Goal: Browse casually: Explore the website without a specific task or goal

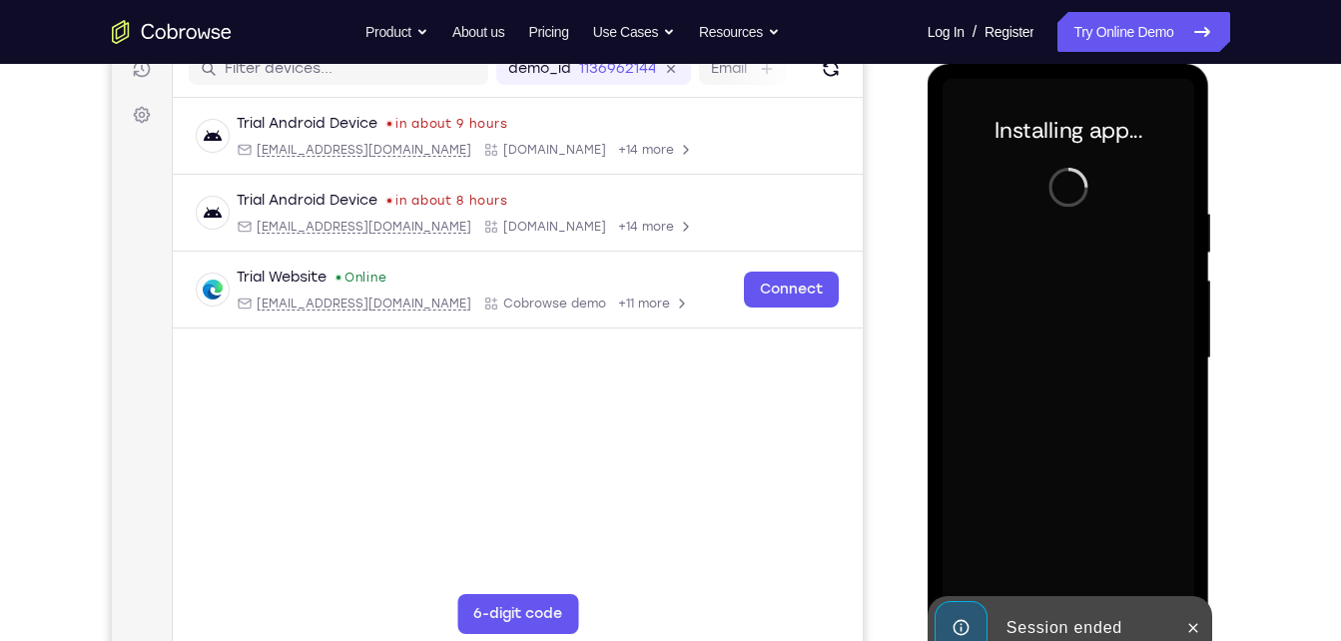
click at [839, 84] on div "demo_id 1136962144 1136962144 Email User ID Device ID Device name" at bounding box center [517, 69] width 690 height 57
click at [834, 75] on icon "Refresh" at bounding box center [830, 69] width 20 height 20
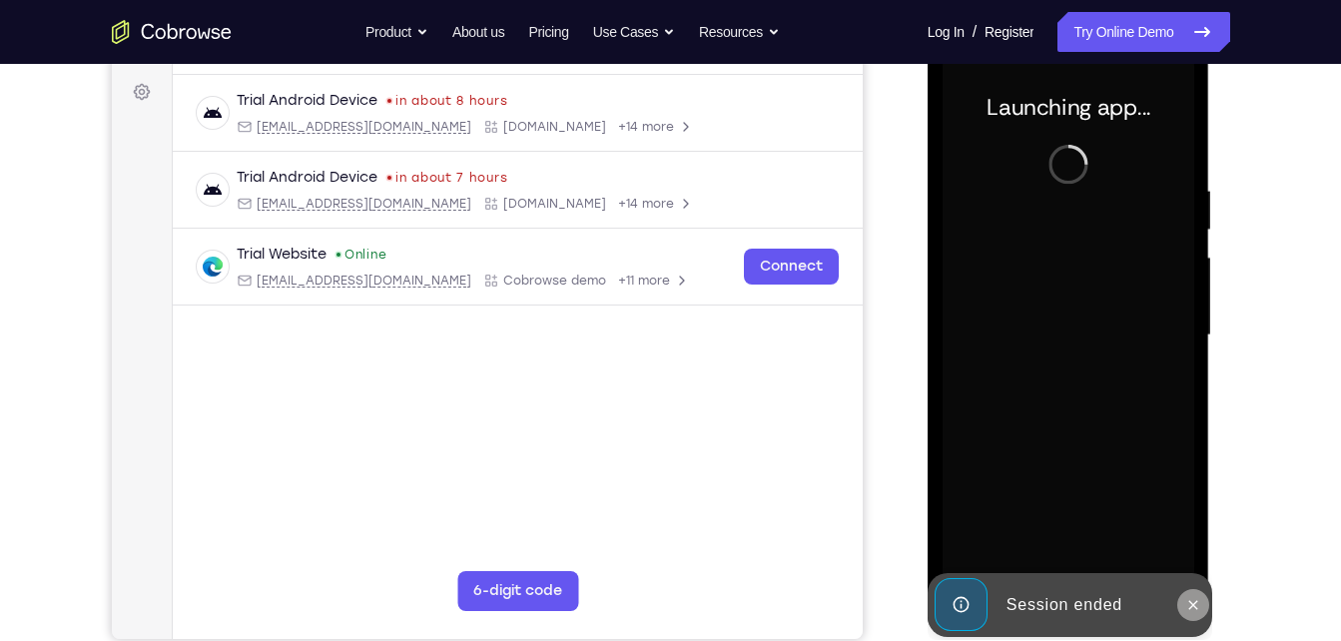
click at [1191, 597] on icon at bounding box center [1193, 605] width 16 height 16
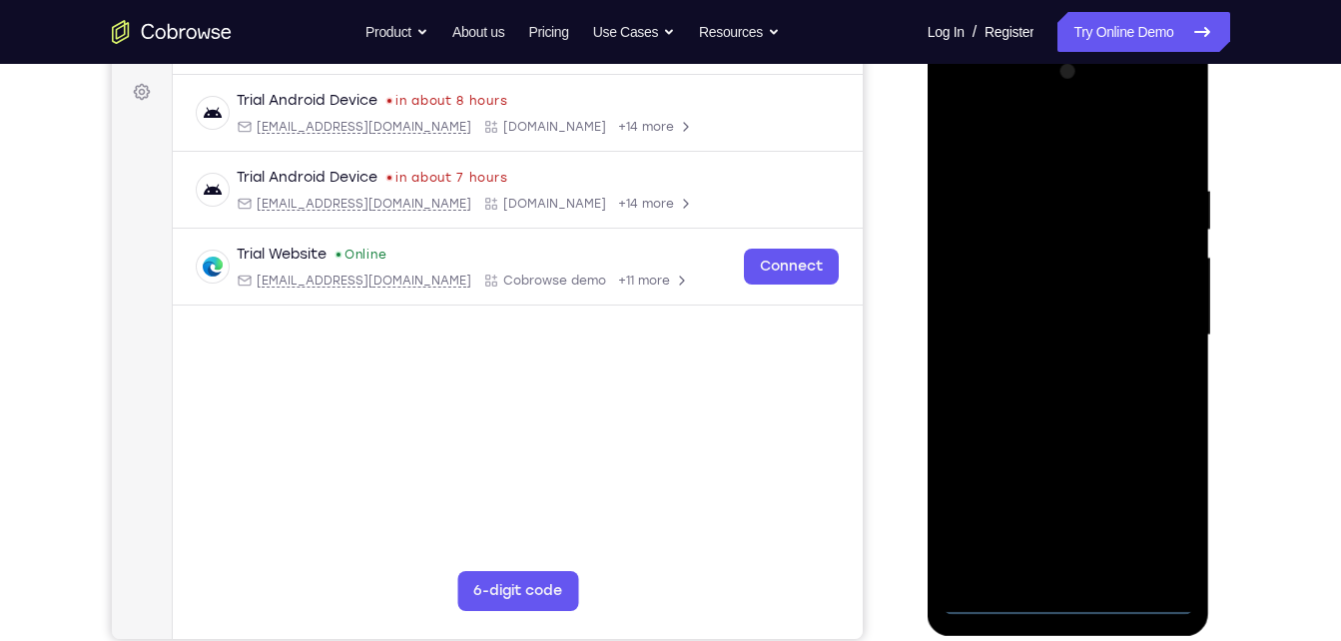
scroll to position [288, 0]
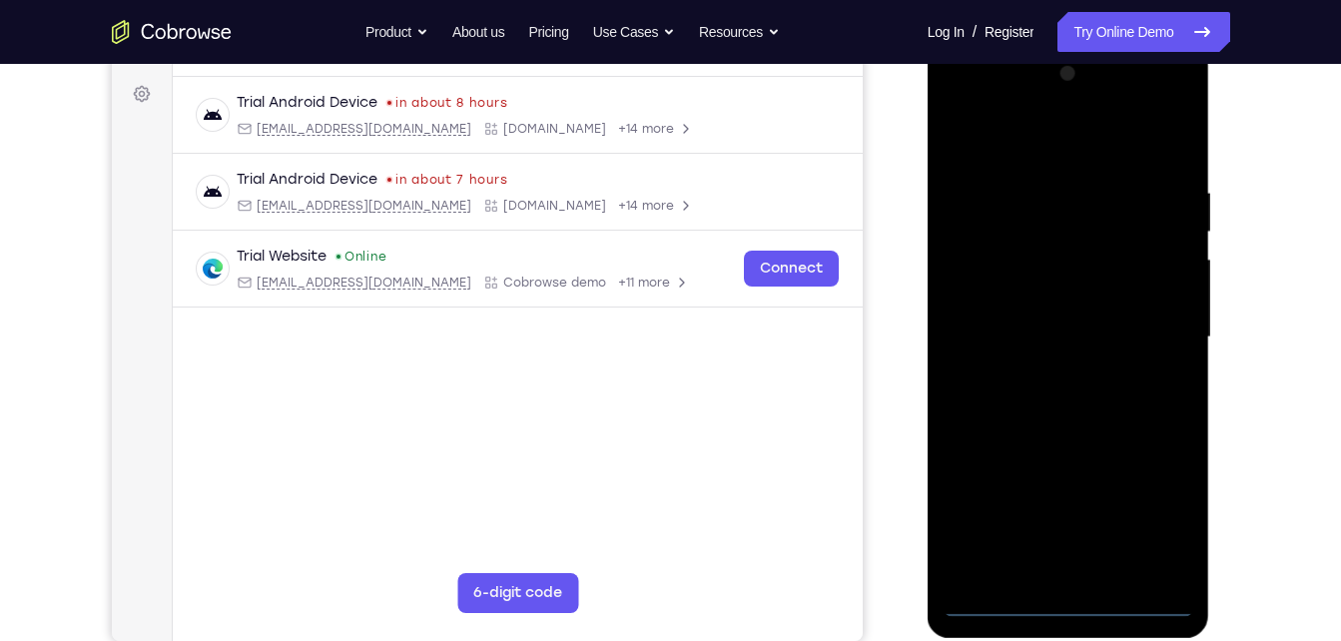
click at [1062, 604] on div at bounding box center [1069, 337] width 252 height 559
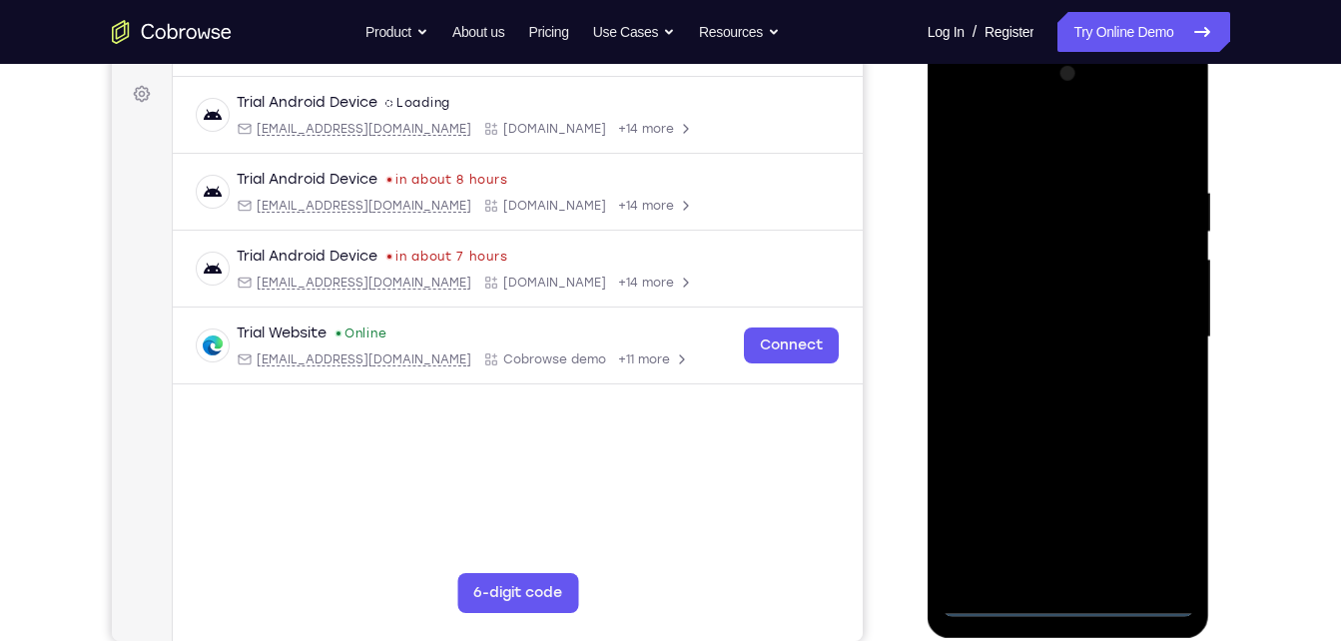
click at [1157, 535] on div at bounding box center [1069, 337] width 252 height 559
click at [1032, 145] on div at bounding box center [1069, 337] width 252 height 559
click at [1157, 333] on div at bounding box center [1069, 337] width 252 height 559
click at [1038, 375] on div at bounding box center [1069, 337] width 252 height 559
click at [1038, 318] on div at bounding box center [1069, 337] width 252 height 559
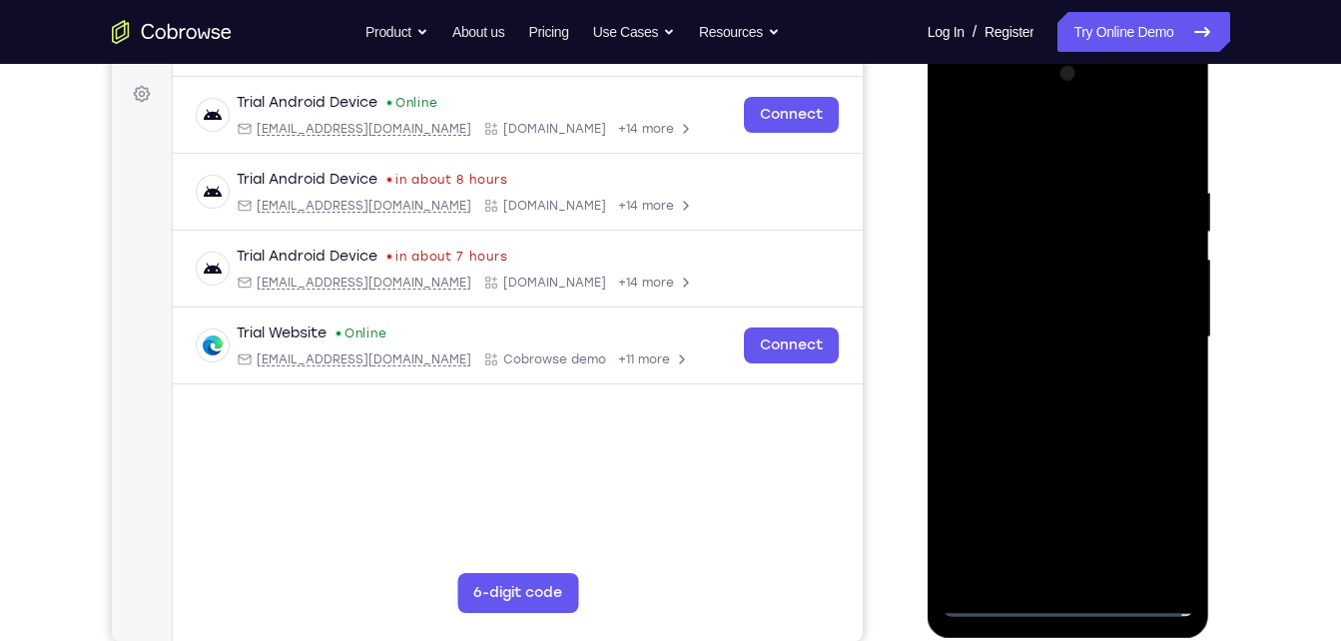
click at [1004, 292] on div at bounding box center [1069, 337] width 252 height 559
click at [1004, 340] on div at bounding box center [1069, 337] width 252 height 559
click at [1017, 396] on div at bounding box center [1069, 337] width 252 height 559
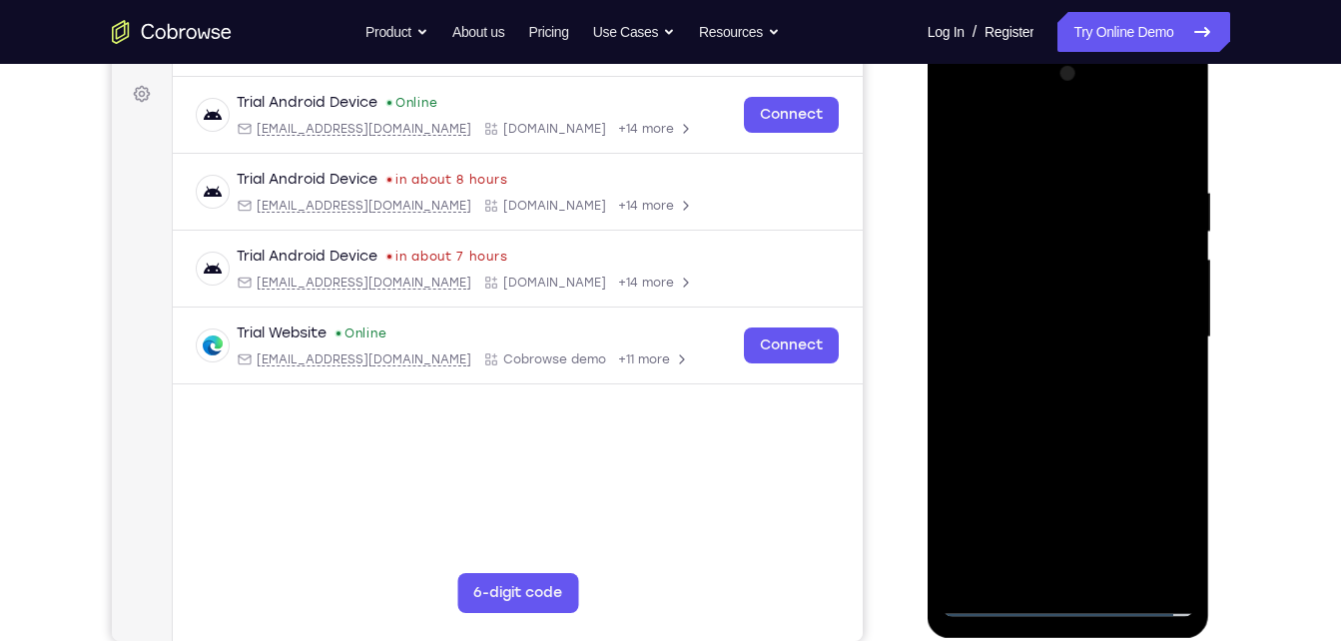
click at [1017, 396] on div at bounding box center [1069, 337] width 252 height 559
click at [1062, 409] on div at bounding box center [1069, 337] width 252 height 559
click at [1126, 570] on div at bounding box center [1069, 337] width 252 height 559
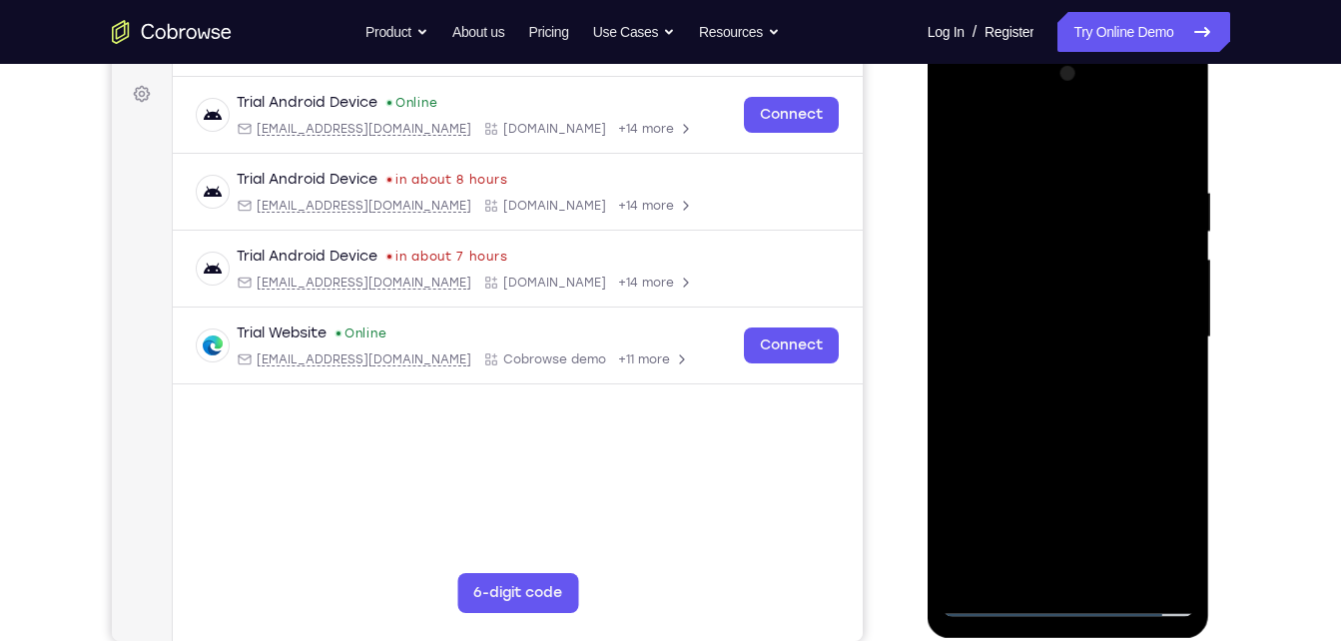
click at [1069, 436] on div at bounding box center [1069, 337] width 252 height 559
click at [962, 133] on div at bounding box center [1069, 337] width 252 height 559
drag, startPoint x: 1137, startPoint y: 175, endPoint x: 924, endPoint y: 204, distance: 215.6
click at [928, 204] on html "Online web based iOS Simulators and Android Emulators. Run iPhone, iPad, Mobile…" at bounding box center [1070, 342] width 285 height 599
drag, startPoint x: 1156, startPoint y: 179, endPoint x: 978, endPoint y: 181, distance: 177.7
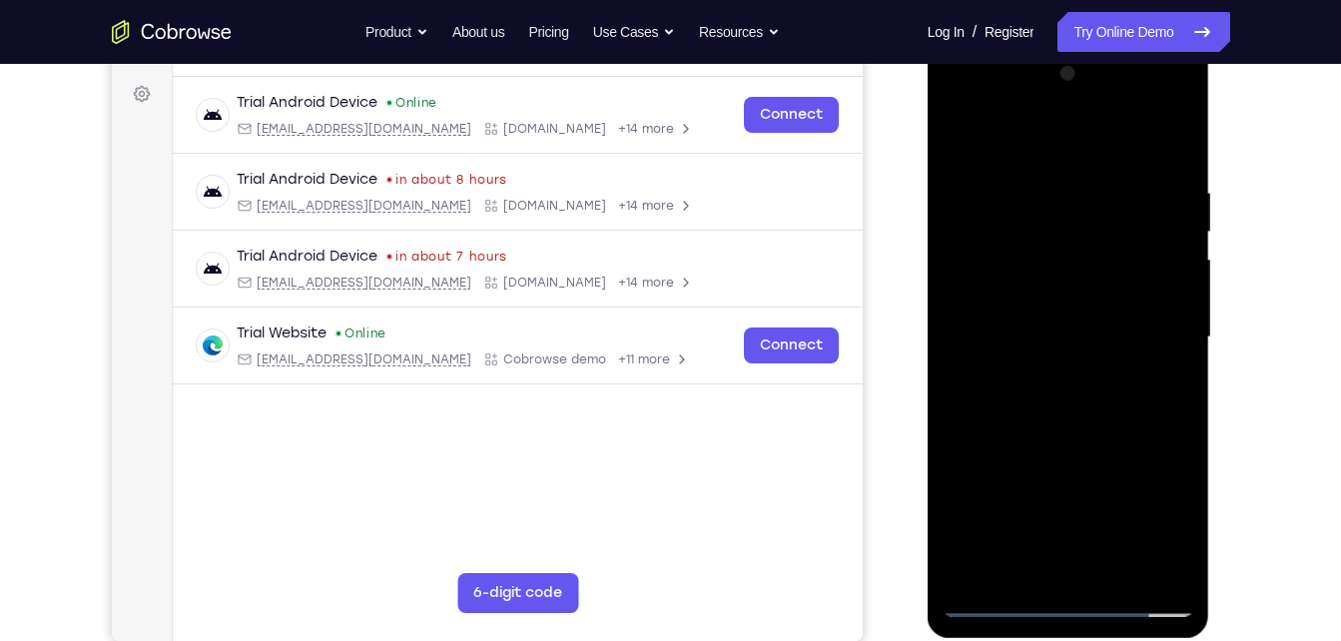
click at [978, 181] on div at bounding box center [1069, 337] width 252 height 559
drag, startPoint x: 1165, startPoint y: 182, endPoint x: 995, endPoint y: 190, distance: 169.9
click at [995, 190] on div at bounding box center [1069, 337] width 252 height 559
drag, startPoint x: 1148, startPoint y: 189, endPoint x: 950, endPoint y: 171, distance: 199.5
click at [950, 171] on div at bounding box center [1069, 337] width 252 height 559
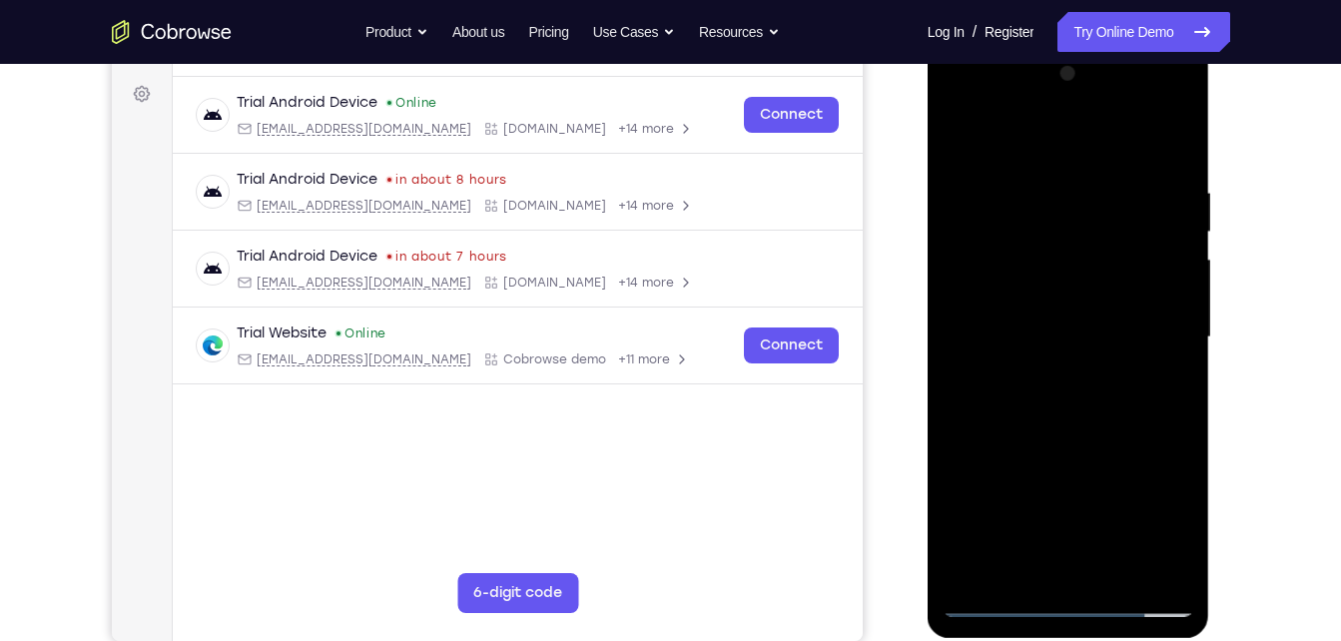
drag, startPoint x: 1124, startPoint y: 168, endPoint x: 914, endPoint y: 178, distance: 210.9
click at [928, 178] on html "Online web based iOS Simulators and Android Emulators. Run iPhone, iPad, Mobile…" at bounding box center [1070, 342] width 285 height 599
click at [952, 99] on div at bounding box center [1069, 337] width 252 height 559
click at [1047, 278] on div at bounding box center [1069, 337] width 252 height 559
click at [1057, 342] on div at bounding box center [1069, 337] width 252 height 559
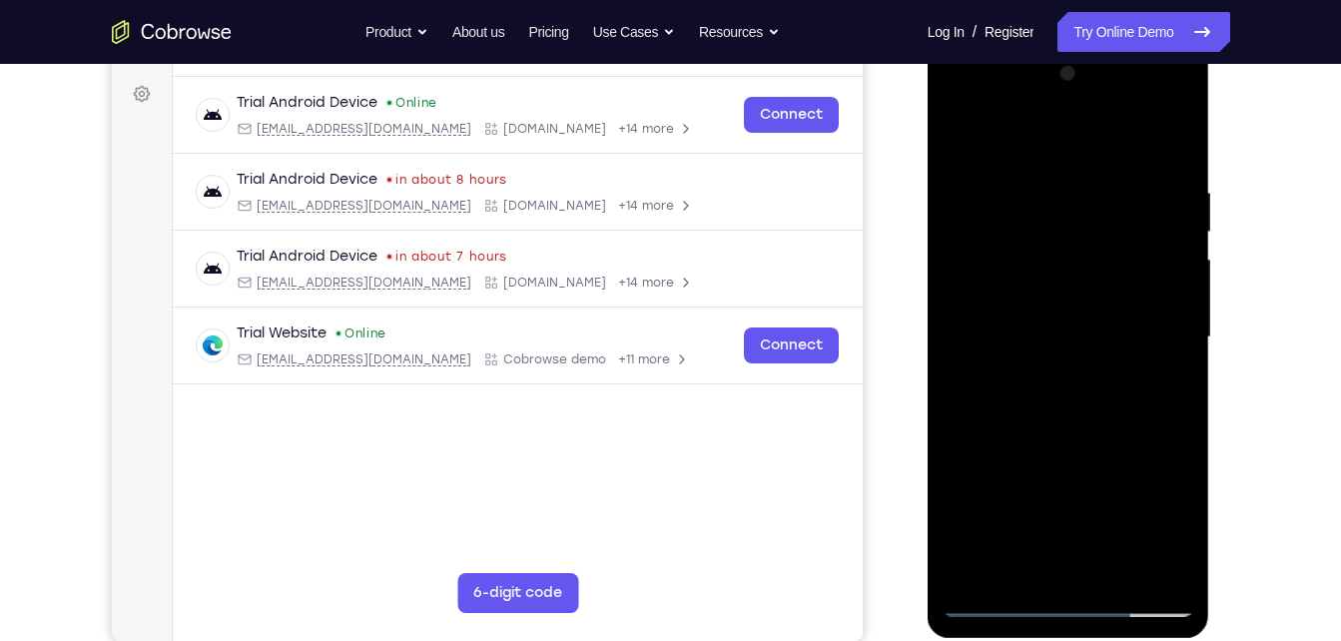
click at [1031, 317] on div at bounding box center [1069, 337] width 252 height 559
click at [1039, 356] on div at bounding box center [1069, 337] width 252 height 559
click at [1058, 381] on div at bounding box center [1069, 337] width 252 height 559
click at [1072, 359] on div at bounding box center [1069, 337] width 252 height 559
click at [1053, 428] on div at bounding box center [1069, 337] width 252 height 559
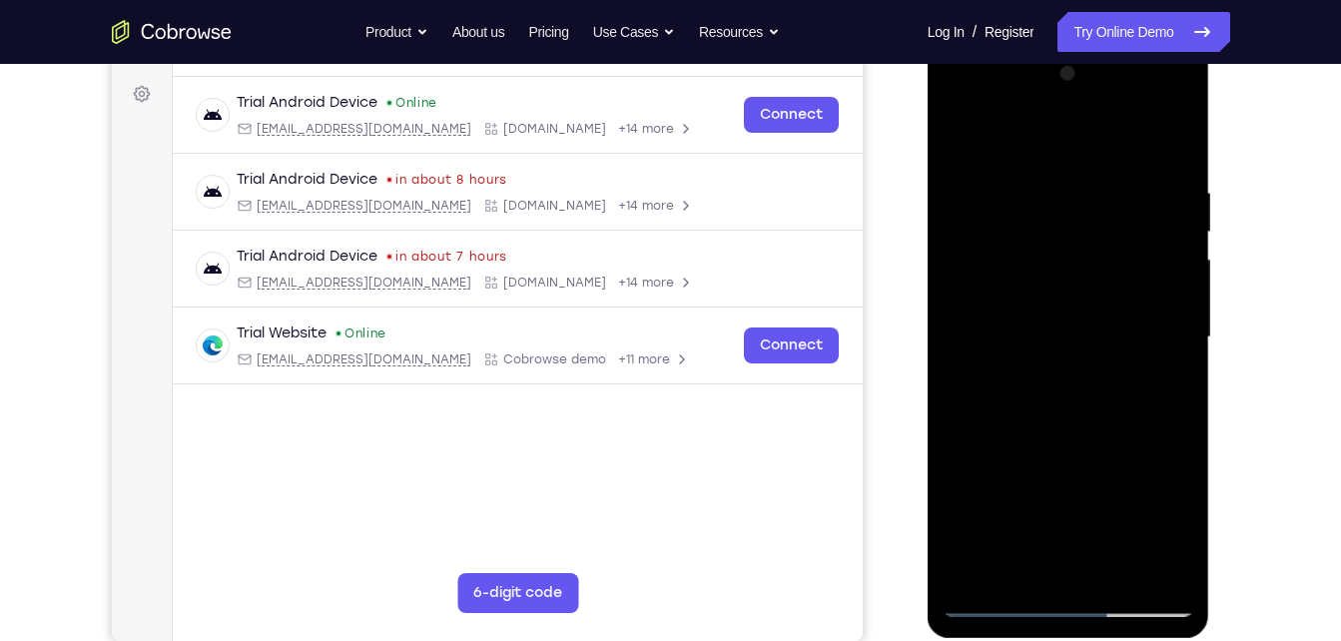
drag, startPoint x: 993, startPoint y: 452, endPoint x: 1021, endPoint y: 262, distance: 192.7
click at [1021, 262] on div at bounding box center [1069, 337] width 252 height 559
click at [1054, 567] on div at bounding box center [1069, 337] width 252 height 559
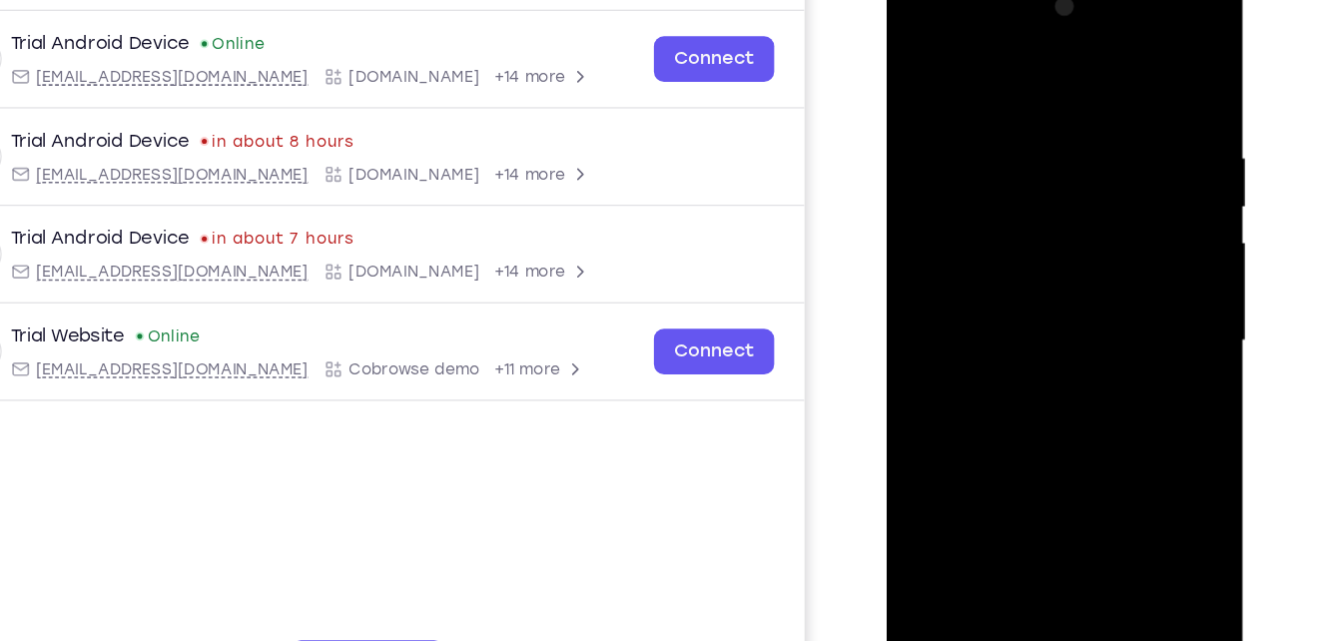
click at [963, 98] on div at bounding box center [1027, 263] width 252 height 559
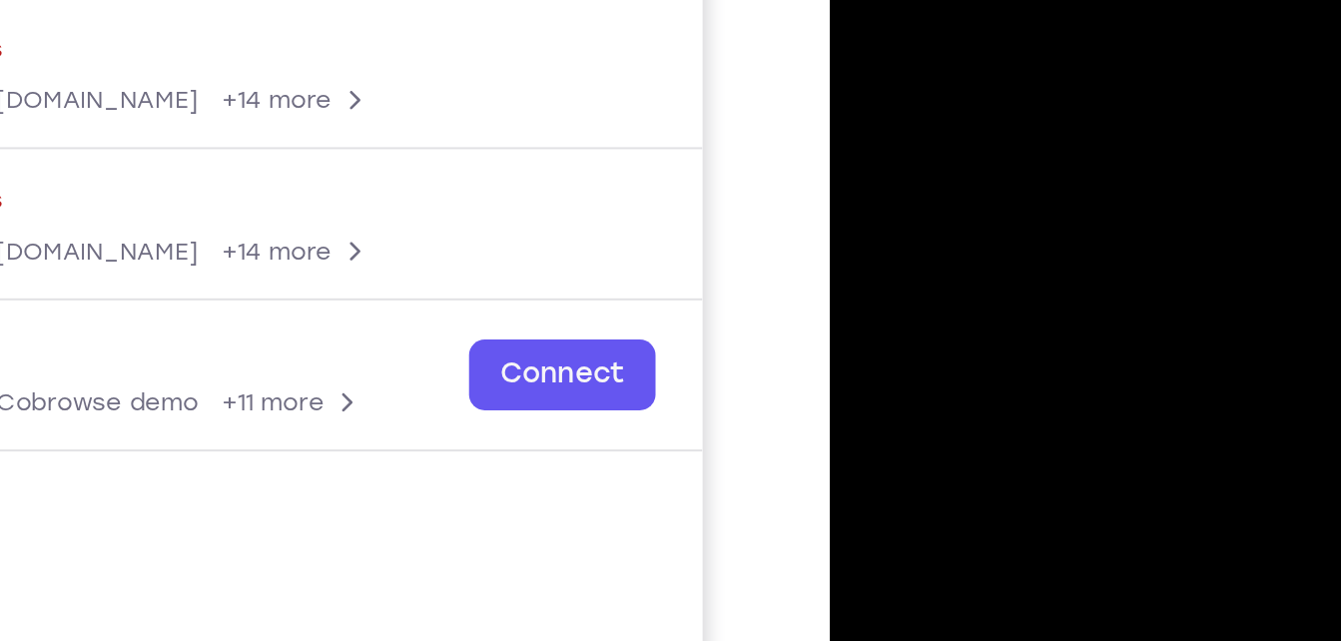
click at [951, 22] on div at bounding box center [971, 74] width 252 height 559
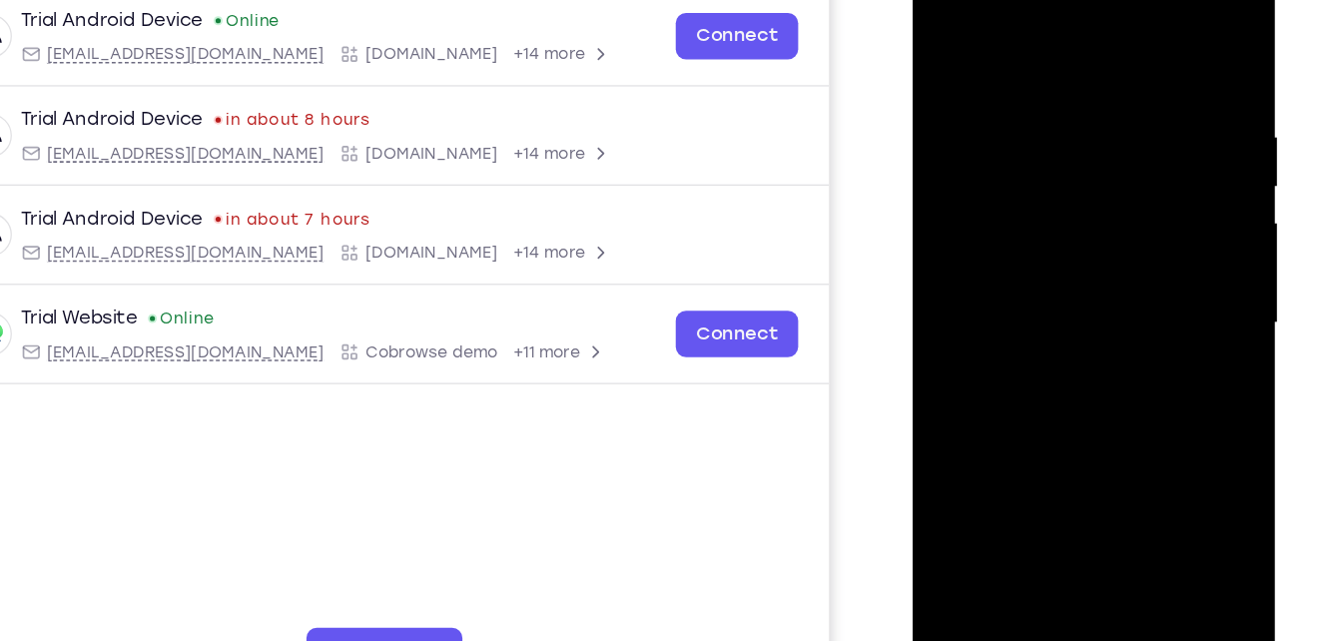
click at [952, 44] on div at bounding box center [1053, 238] width 252 height 559
click at [1122, 70] on div at bounding box center [1053, 238] width 252 height 559
click at [947, 39] on div at bounding box center [1053, 238] width 252 height 559
click at [1124, 56] on div at bounding box center [1053, 238] width 252 height 559
click at [947, 43] on div at bounding box center [1053, 238] width 252 height 559
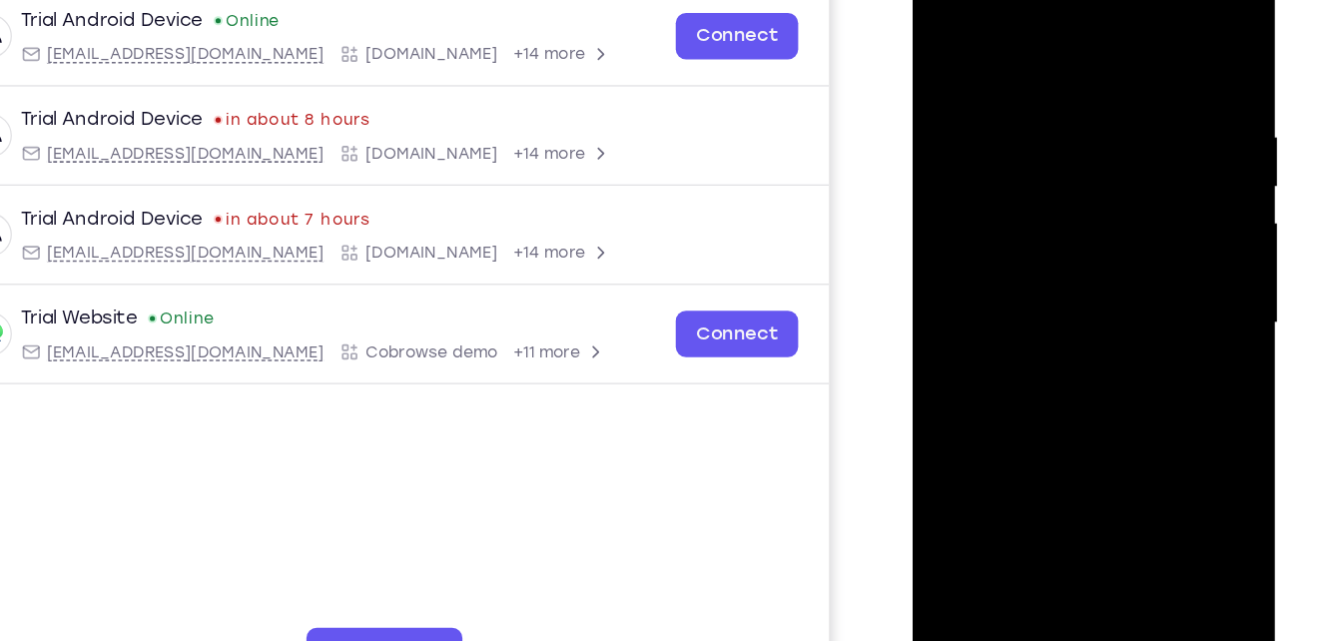
drag, startPoint x: 1021, startPoint y: 329, endPoint x: 1032, endPoint y: 154, distance: 176.1
click at [1032, 154] on div at bounding box center [1053, 238] width 252 height 559
drag, startPoint x: 1076, startPoint y: 142, endPoint x: 1148, endPoint y: 466, distance: 332.4
click at [1148, 466] on div at bounding box center [1053, 238] width 252 height 559
click at [1125, 37] on div at bounding box center [1053, 238] width 252 height 559
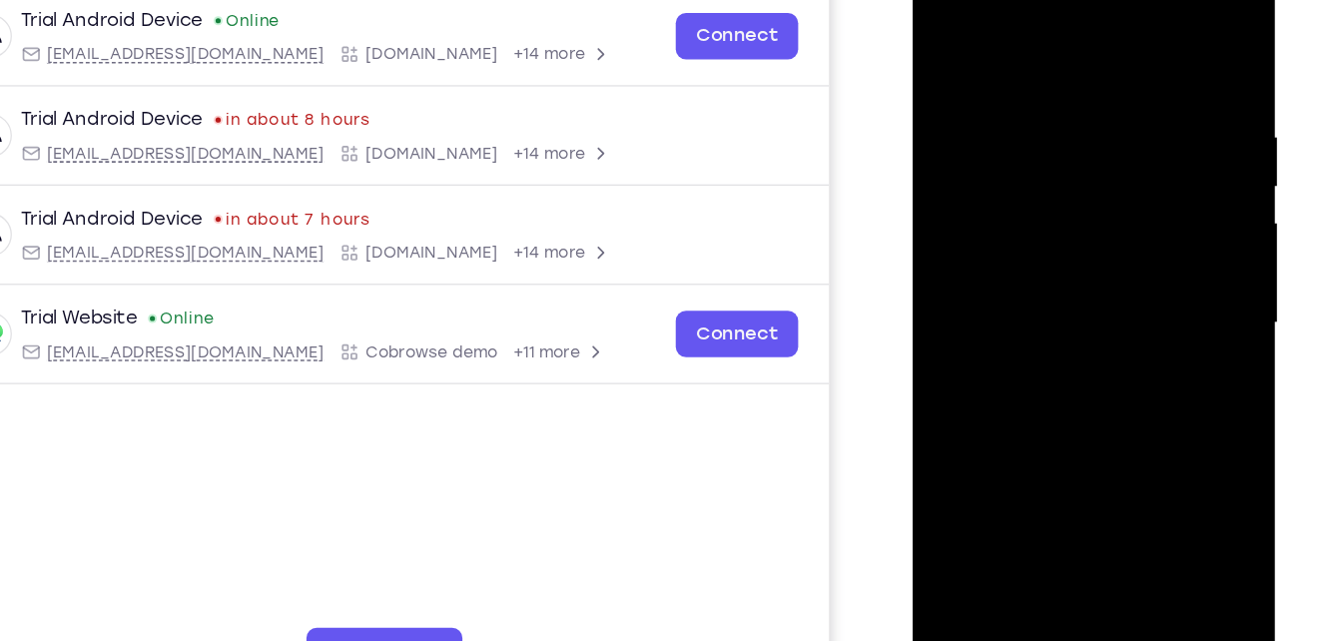
click at [931, 37] on div at bounding box center [1053, 238] width 252 height 559
click at [1123, 63] on div at bounding box center [1053, 238] width 252 height 559
click at [939, 66] on div at bounding box center [1053, 238] width 252 height 559
drag, startPoint x: 1144, startPoint y: 184, endPoint x: 1026, endPoint y: 178, distance: 118.0
click at [1026, 178] on div at bounding box center [1053, 238] width 252 height 559
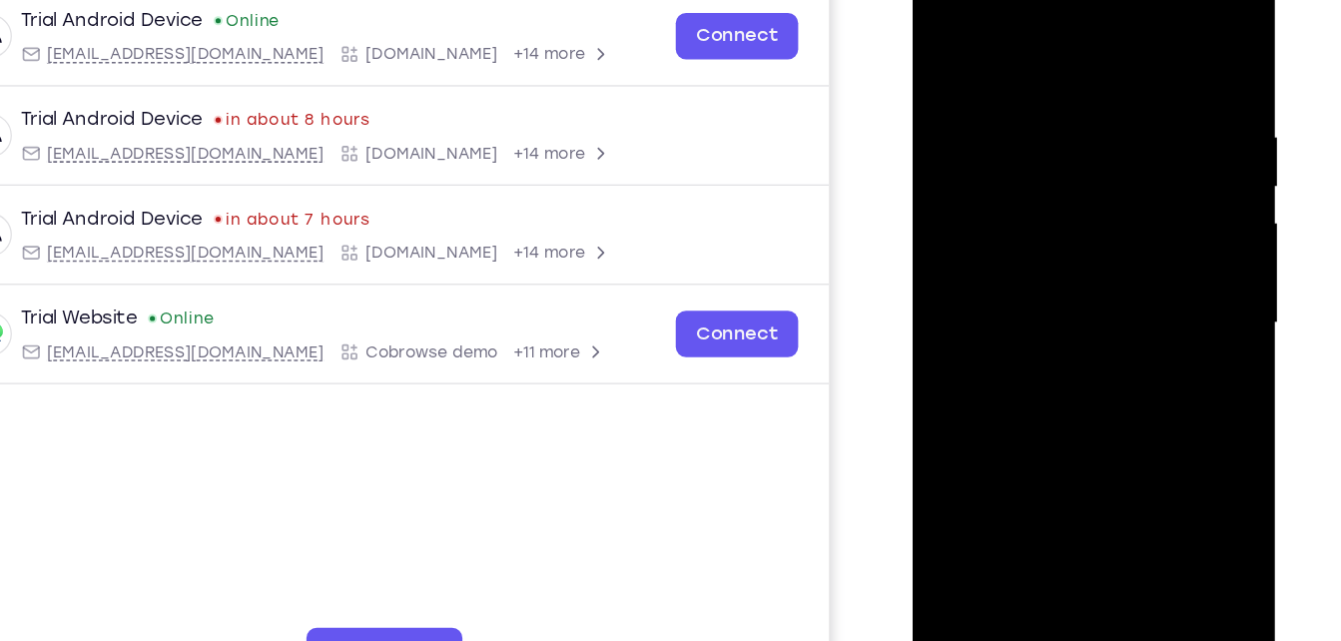
click at [1129, 34] on div at bounding box center [1053, 238] width 252 height 559
click at [1012, 120] on div at bounding box center [1053, 238] width 252 height 559
click at [939, 33] on div at bounding box center [1053, 238] width 252 height 559
click at [948, 99] on div at bounding box center [1053, 238] width 252 height 559
click at [1163, 48] on div at bounding box center [1053, 238] width 252 height 559
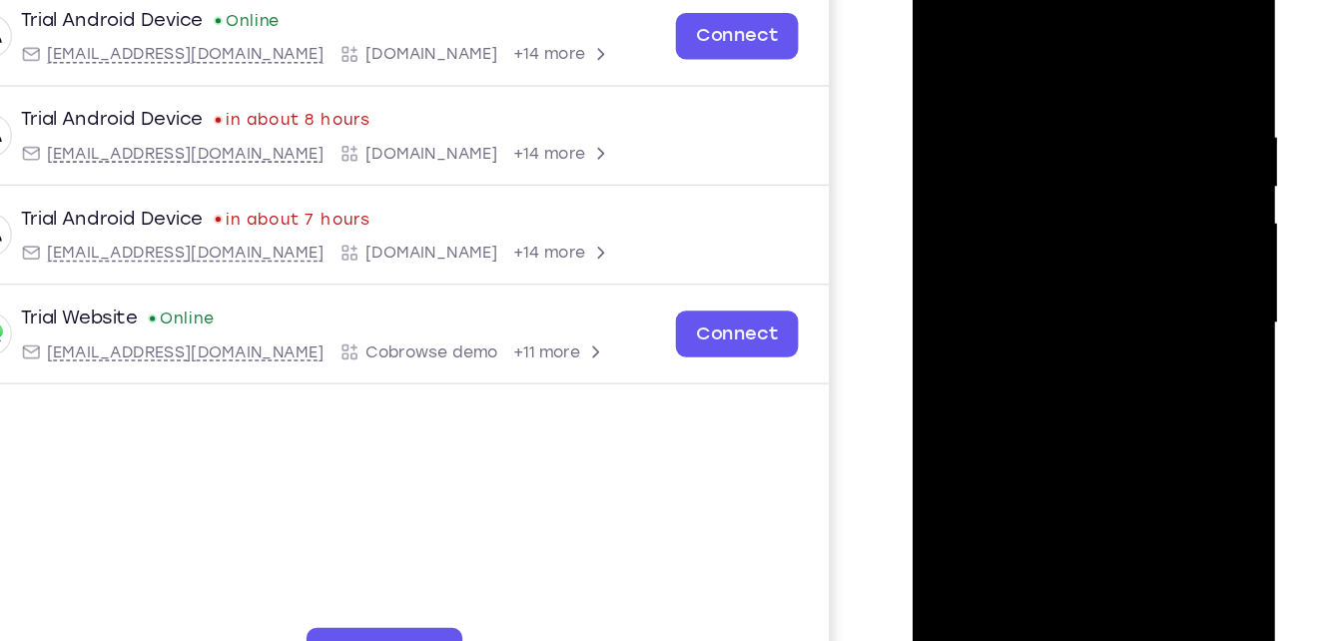
drag, startPoint x: 1026, startPoint y: 208, endPoint x: 1051, endPoint y: 63, distance: 146.9
click at [1051, 63] on div at bounding box center [1053, 238] width 252 height 559
drag, startPoint x: 1017, startPoint y: 207, endPoint x: 1049, endPoint y: 91, distance: 120.1
click at [1049, 91] on div at bounding box center [1053, 238] width 252 height 559
drag, startPoint x: 1049, startPoint y: 91, endPoint x: 1050, endPoint y: 259, distance: 167.7
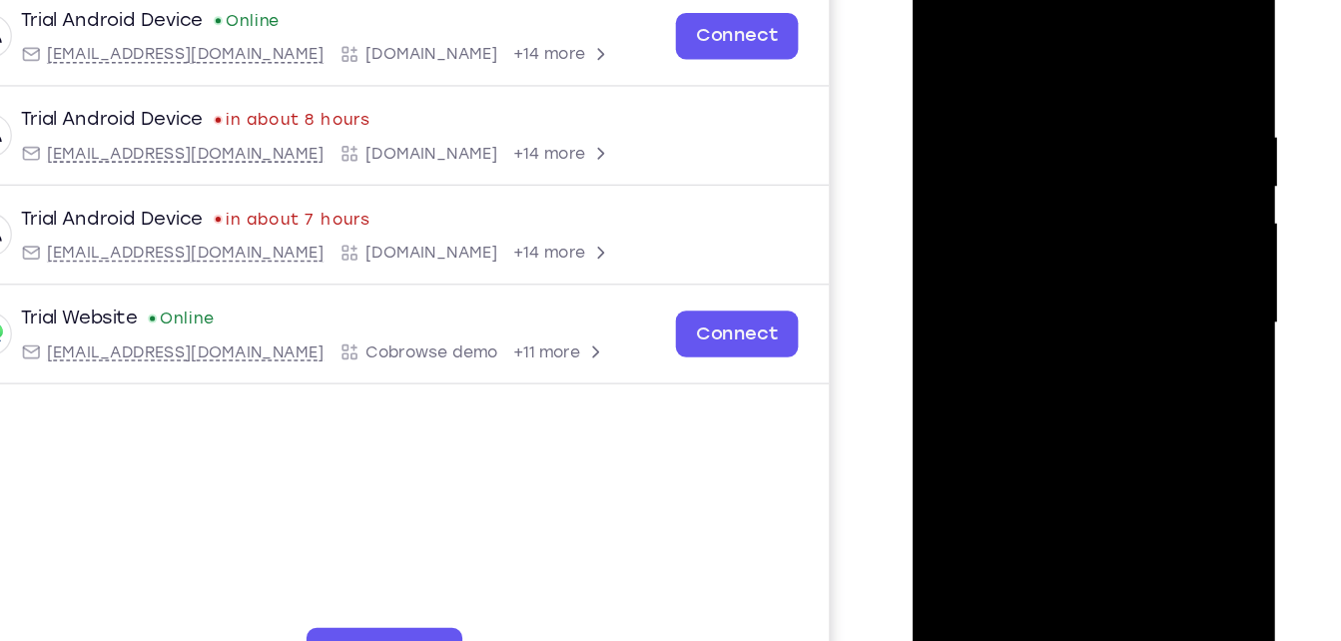
click at [1050, 259] on div at bounding box center [1053, 238] width 252 height 559
drag, startPoint x: 1017, startPoint y: 72, endPoint x: 1045, endPoint y: 178, distance: 109.5
click at [1045, 178] on div at bounding box center [1053, 238] width 252 height 559
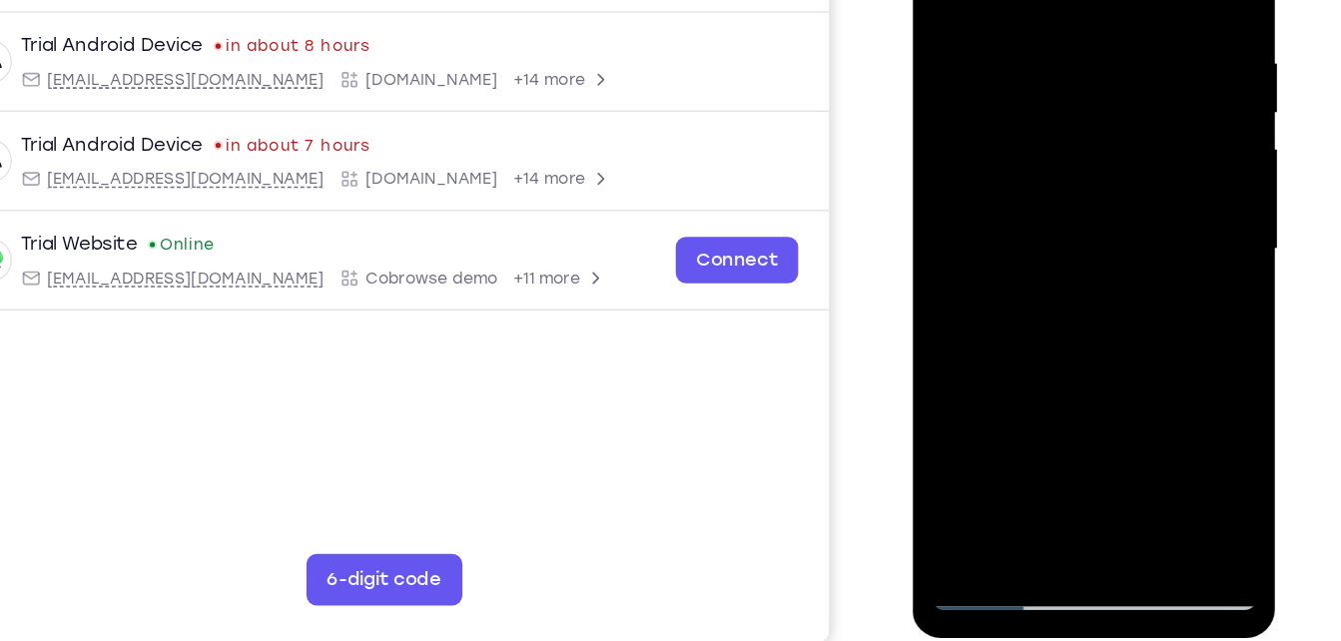
click at [981, 432] on div at bounding box center [1053, 164] width 252 height 559
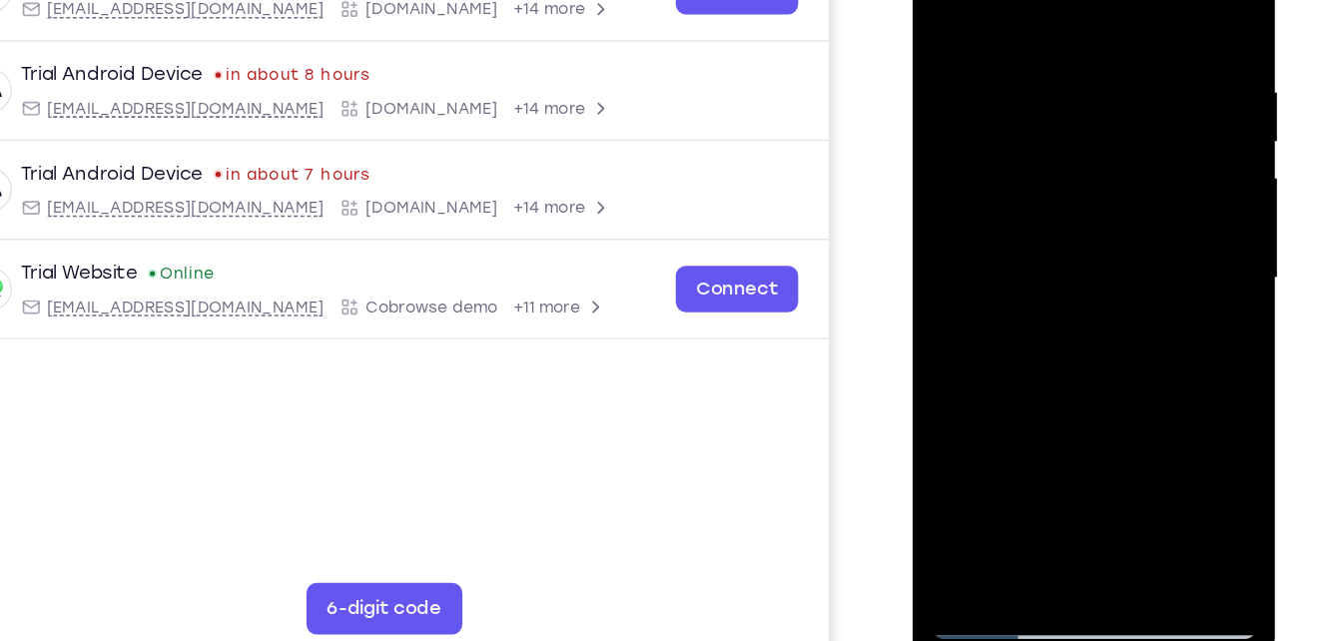
click at [939, 0] on div at bounding box center [1053, 193] width 252 height 559
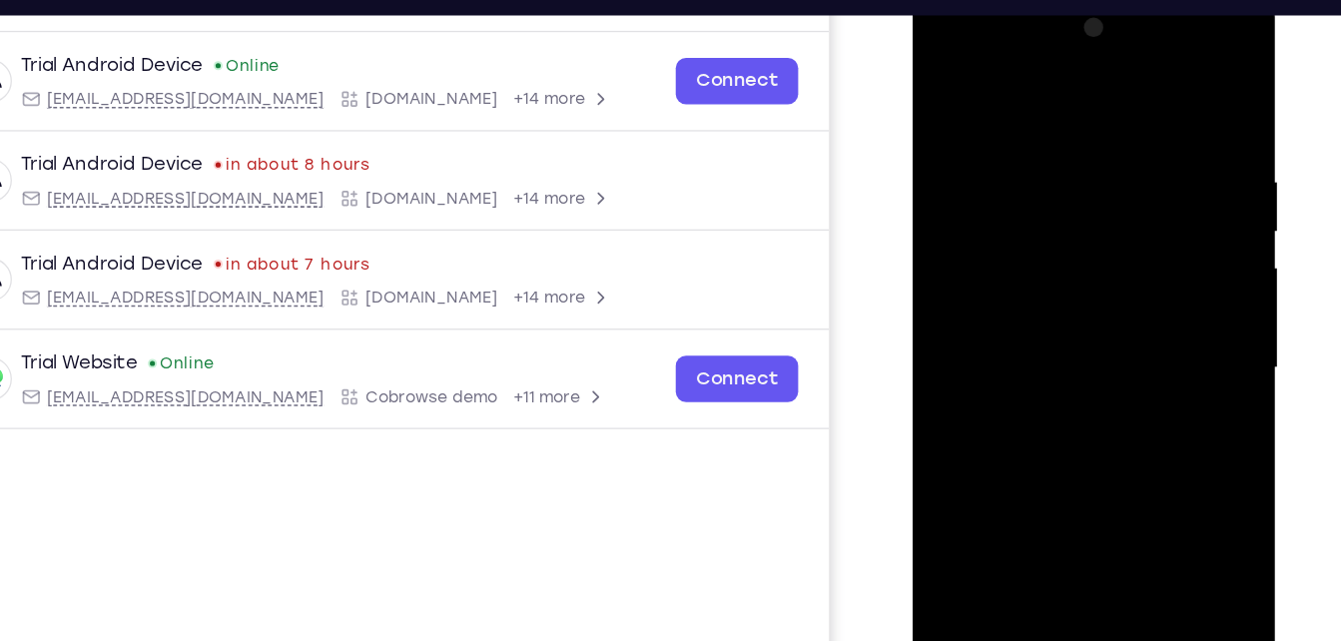
click at [1166, 45] on div at bounding box center [1053, 283] width 252 height 559
click at [1121, 430] on div at bounding box center [1053, 283] width 252 height 559
click at [1137, 323] on div at bounding box center [1053, 283] width 252 height 559
click at [1022, 57] on div at bounding box center [1053, 283] width 252 height 559
click at [1002, 79] on div at bounding box center [1053, 283] width 252 height 559
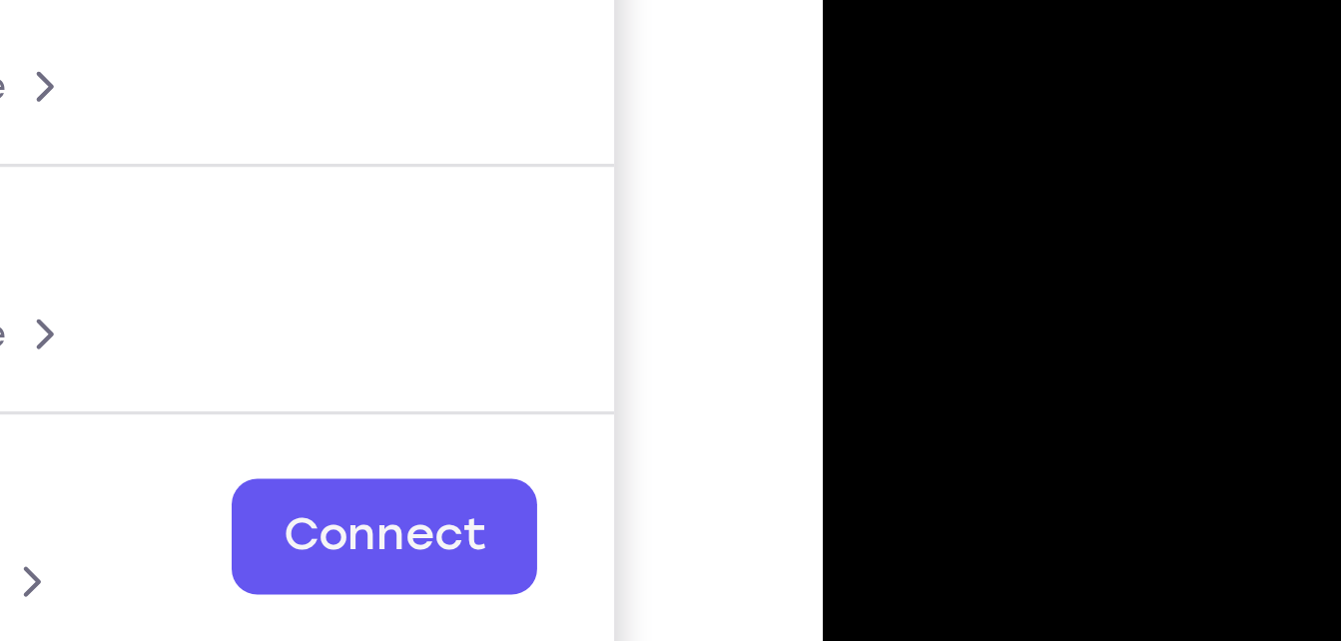
drag, startPoint x: 884, startPoint y: -130, endPoint x: 884, endPoint y: -215, distance: 84.9
drag, startPoint x: 888, startPoint y: -113, endPoint x: 895, endPoint y: -198, distance: 85.2
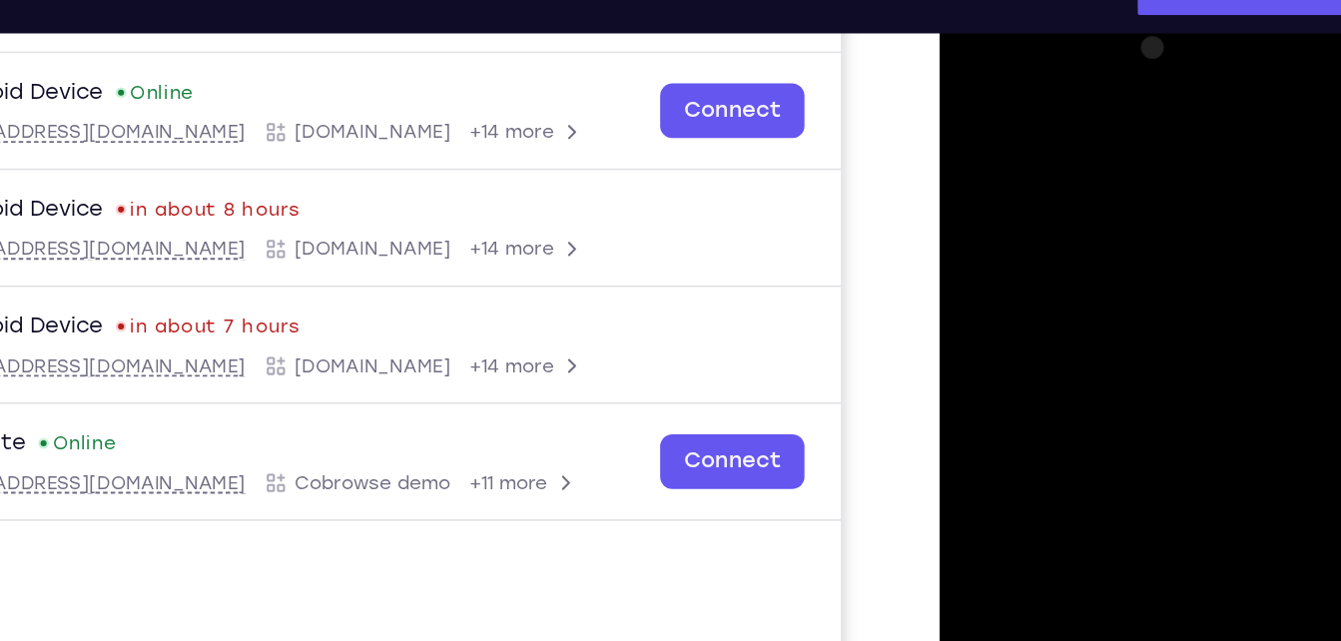
click at [1128, 165] on div at bounding box center [1080, 295] width 252 height 559
click at [1187, 64] on div at bounding box center [1080, 295] width 252 height 559
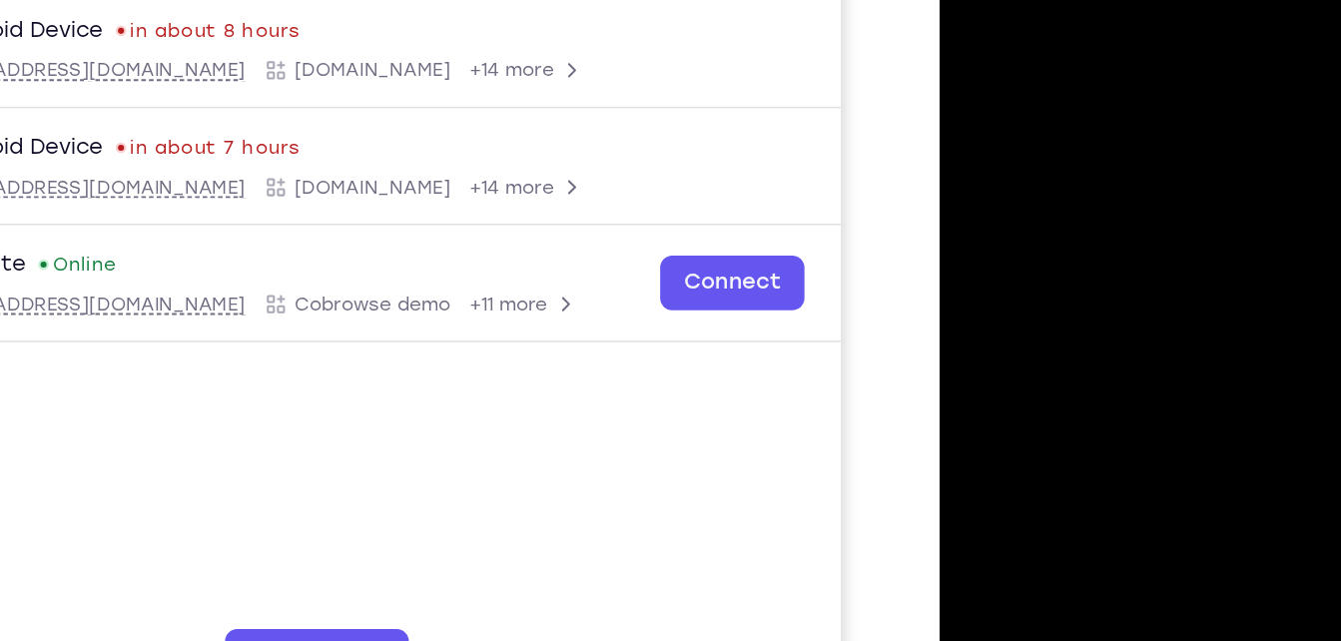
click at [1127, 263] on div at bounding box center [1080, 117] width 252 height 559
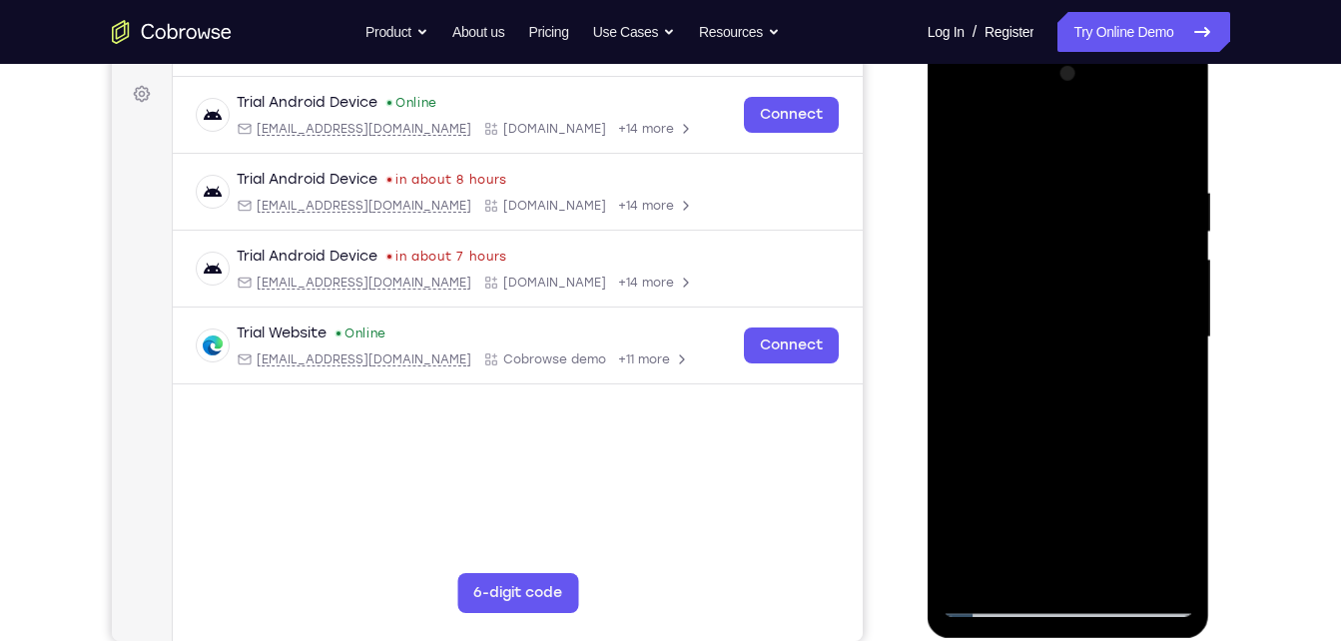
click at [1087, 317] on div at bounding box center [1069, 337] width 252 height 559
click at [1125, 552] on div at bounding box center [1069, 337] width 252 height 559
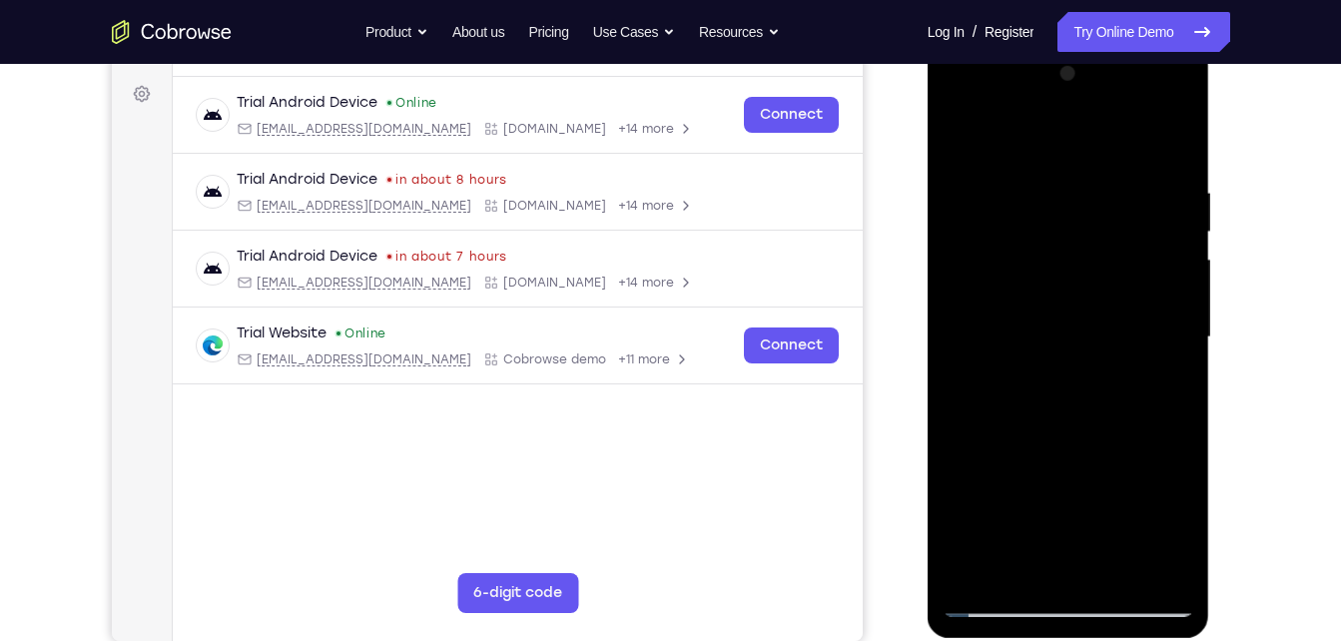
click at [990, 602] on div at bounding box center [1069, 337] width 252 height 559
drag, startPoint x: 1037, startPoint y: 467, endPoint x: 1041, endPoint y: 397, distance: 70.0
click at [1041, 397] on div at bounding box center [1069, 337] width 252 height 559
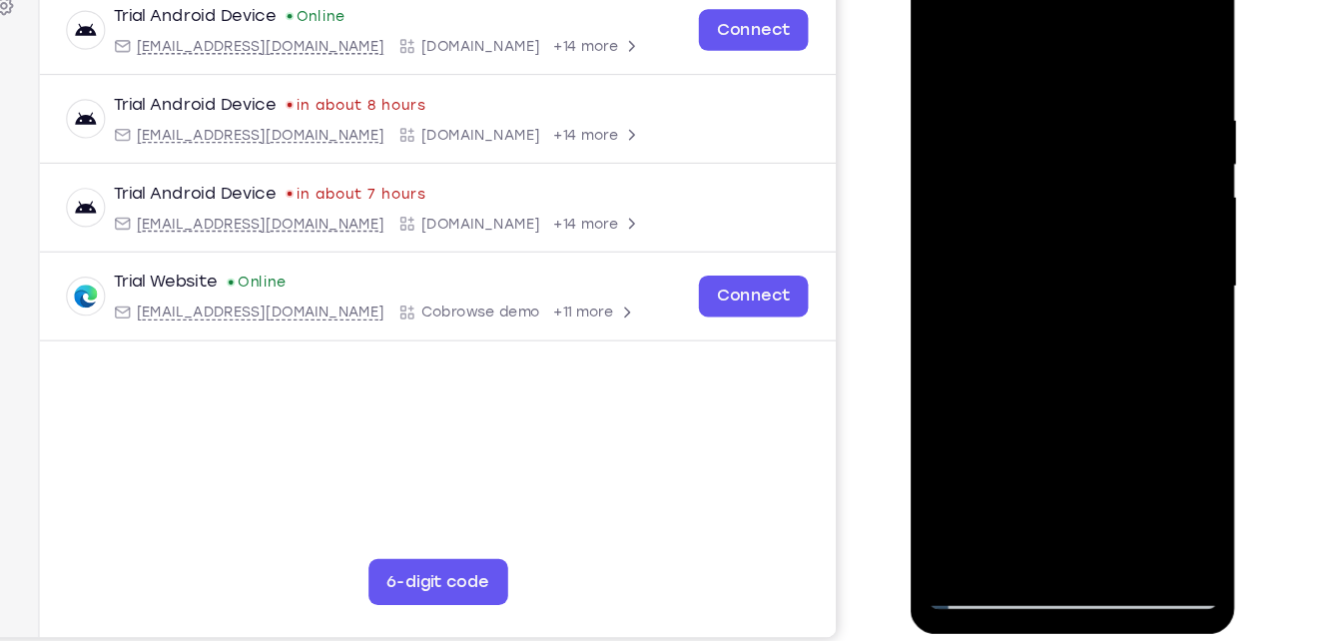
scroll to position [289, 0]
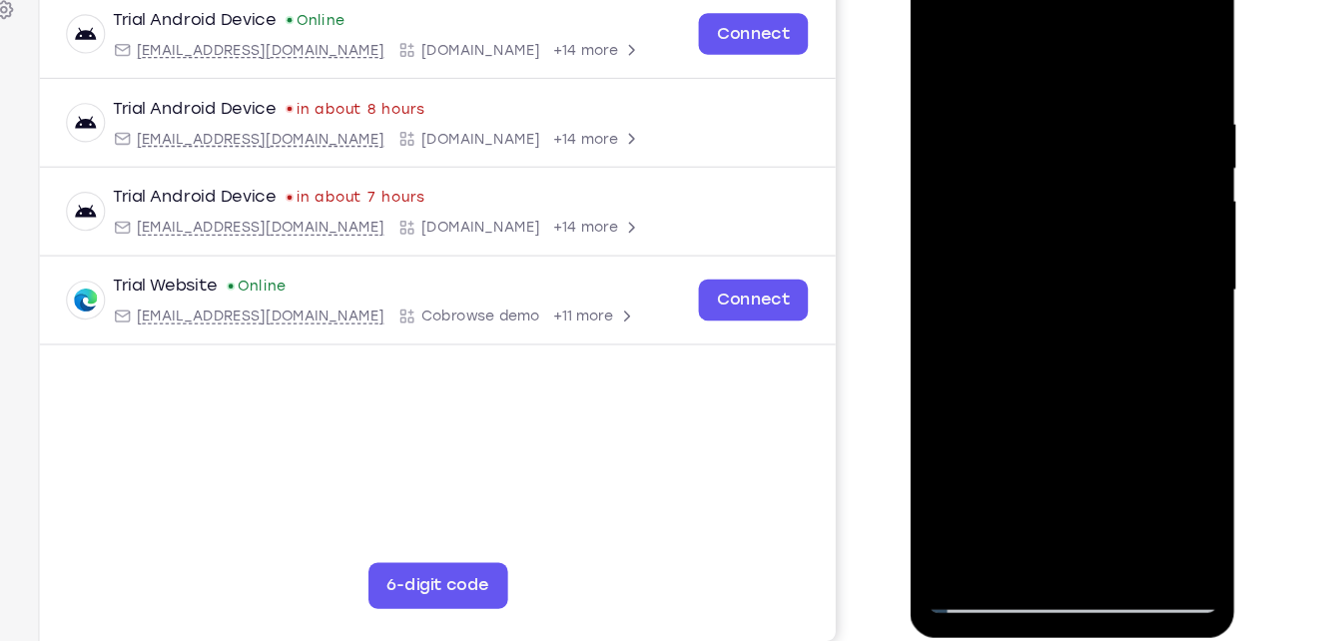
drag, startPoint x: 1023, startPoint y: 306, endPoint x: 1033, endPoint y: 175, distance: 131.2
click at [1033, 175] on div at bounding box center [1051, 245] width 252 height 559
click at [1002, 351] on div at bounding box center [1051, 245] width 252 height 559
click at [940, 44] on div at bounding box center [1051, 245] width 252 height 559
drag, startPoint x: 1015, startPoint y: 358, endPoint x: 1029, endPoint y: 231, distance: 128.6
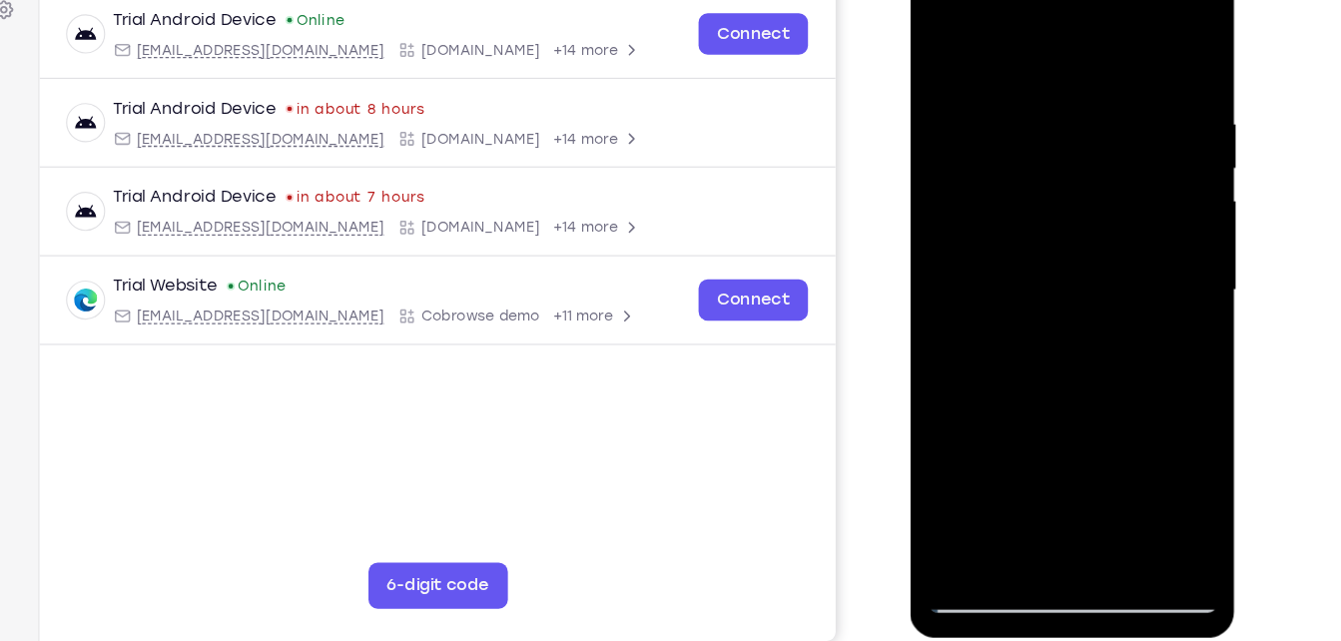
click at [1029, 231] on div at bounding box center [1051, 245] width 252 height 559
drag, startPoint x: 1159, startPoint y: 177, endPoint x: 955, endPoint y: 178, distance: 203.7
click at [955, 178] on div at bounding box center [1051, 245] width 252 height 559
drag, startPoint x: 1113, startPoint y: 167, endPoint x: 905, endPoint y: 168, distance: 208.7
click at [910, 168] on html "Online web based iOS Simulators and Android Emulators. Run iPhone, iPad, Mobile…" at bounding box center [1052, 250] width 285 height 599
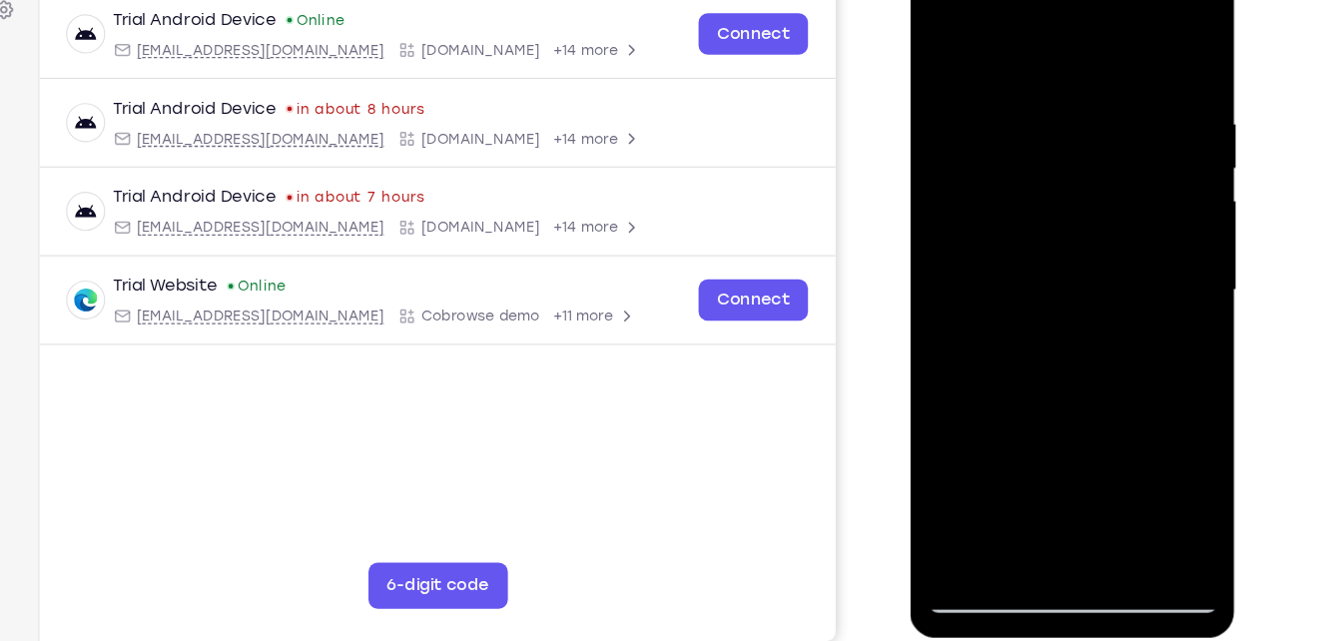
drag, startPoint x: 1135, startPoint y: 122, endPoint x: 918, endPoint y: 144, distance: 218.8
click at [918, 144] on div at bounding box center [1051, 248] width 283 height 595
drag, startPoint x: 1113, startPoint y: 174, endPoint x: 881, endPoint y: 195, distance: 233.6
click at [910, 195] on html "Online web based iOS Simulators and Android Emulators. Run iPhone, iPad, Mobile…" at bounding box center [1052, 250] width 285 height 599
drag, startPoint x: 1059, startPoint y: 185, endPoint x: 808, endPoint y: 178, distance: 251.7
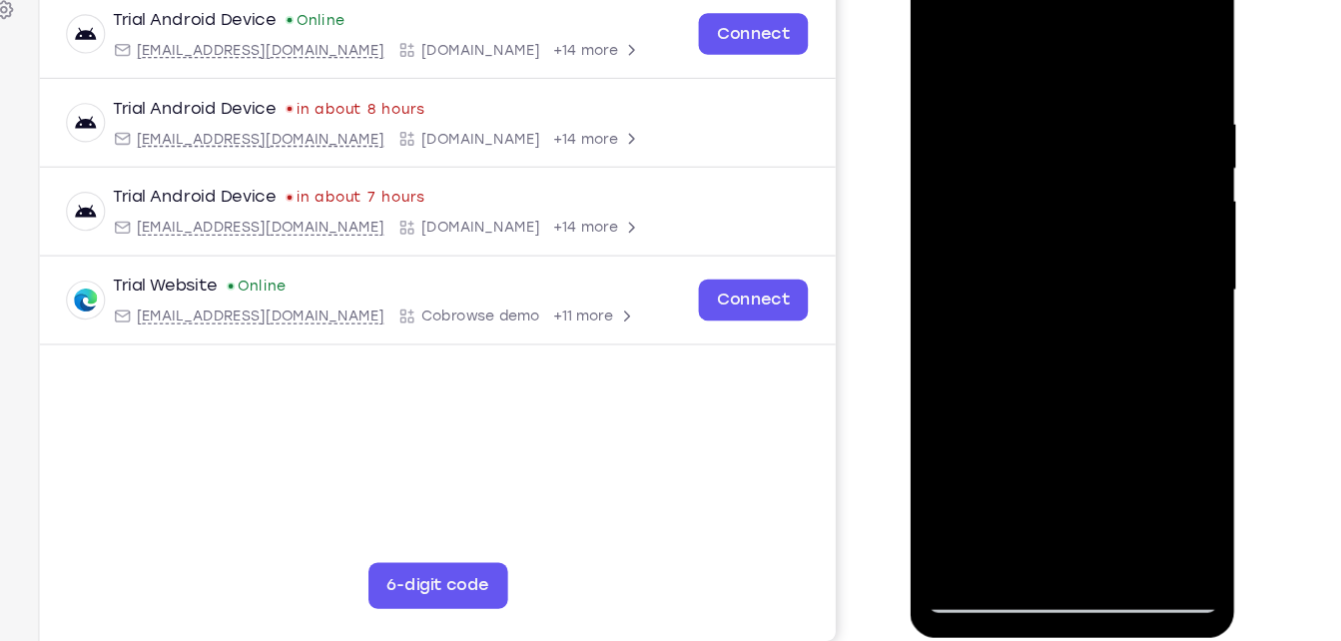
click at [910, 178] on html "Online web based iOS Simulators and Android Emulators. Run iPhone, iPad, Mobile…" at bounding box center [1052, 250] width 285 height 599
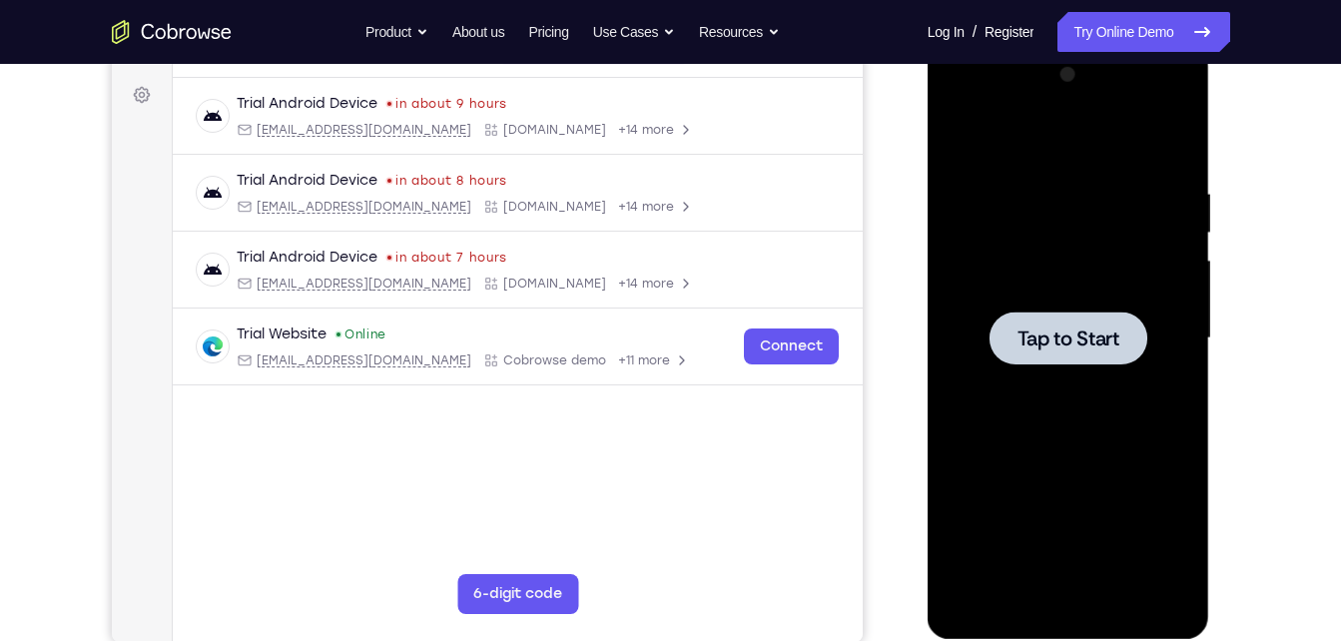
scroll to position [267, 0]
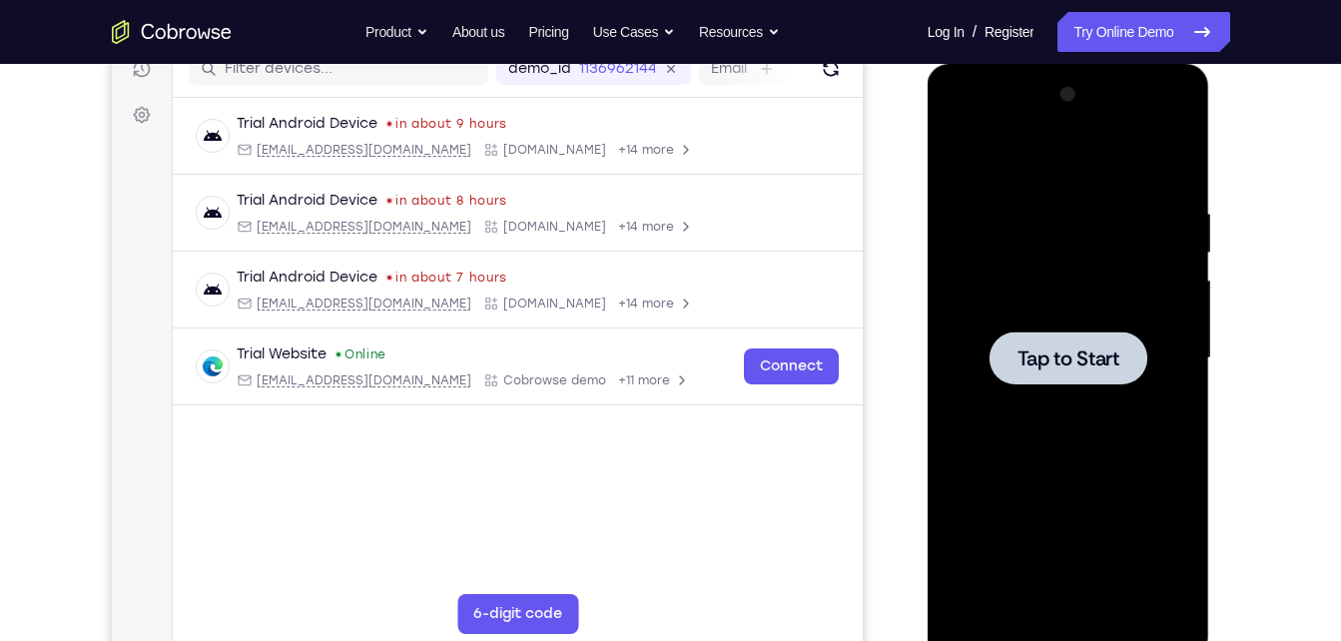
click at [1015, 205] on div at bounding box center [1069, 358] width 252 height 559
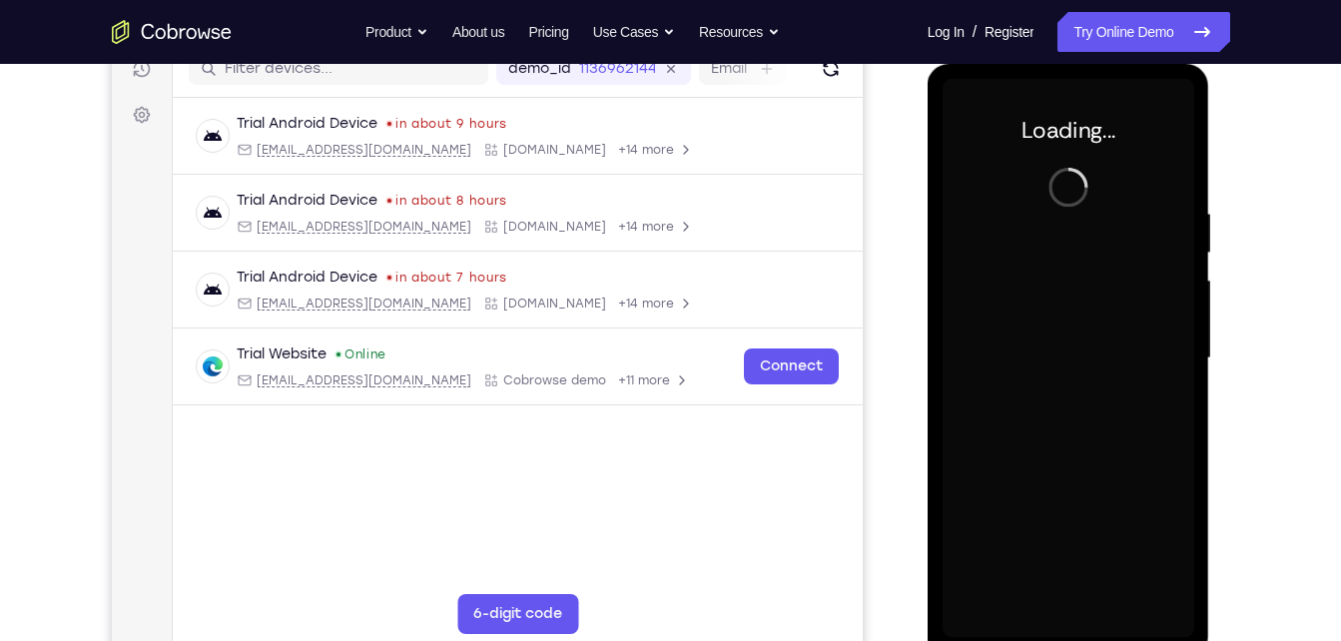
click at [815, 62] on nav "Go back Powerful, Flexible and Trustworthy. Avoid all extra friction for both A…" at bounding box center [670, 32] width 1341 height 64
click at [820, 66] on icon "Refresh" at bounding box center [830, 69] width 20 height 20
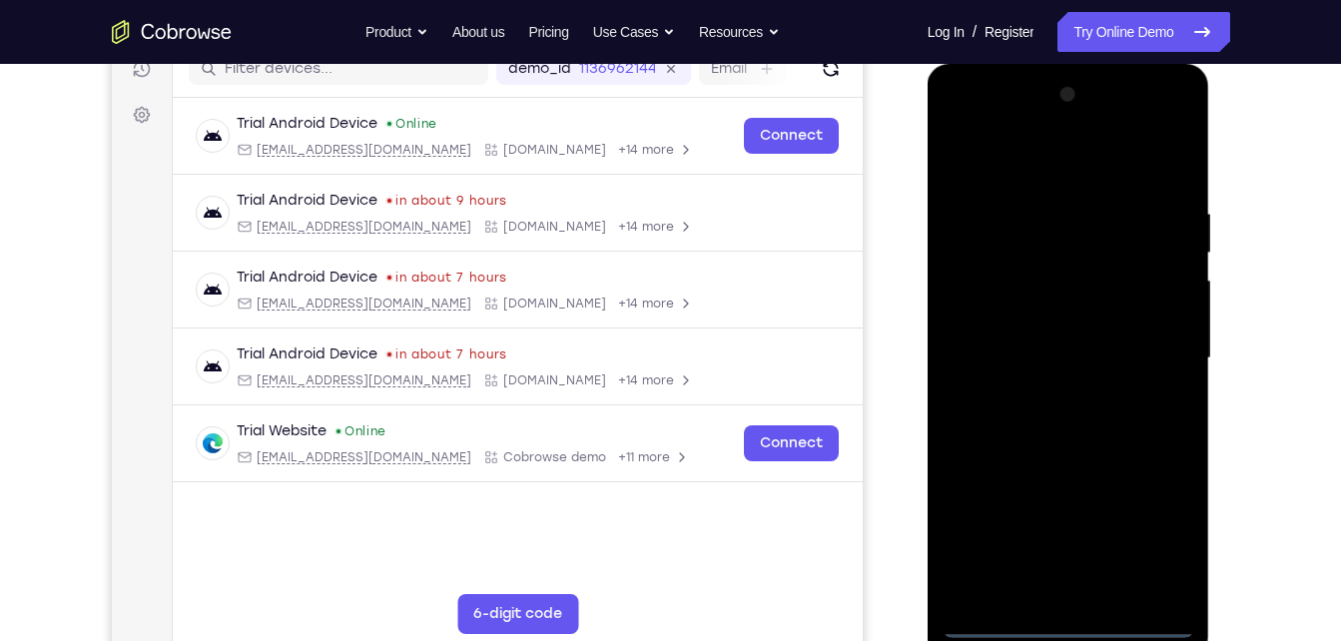
click at [1061, 629] on div at bounding box center [1069, 358] width 252 height 559
click at [1163, 539] on div at bounding box center [1069, 358] width 252 height 559
click at [1018, 150] on div at bounding box center [1069, 358] width 252 height 559
click at [1157, 355] on div at bounding box center [1069, 358] width 252 height 559
click at [1042, 404] on div at bounding box center [1069, 358] width 252 height 559
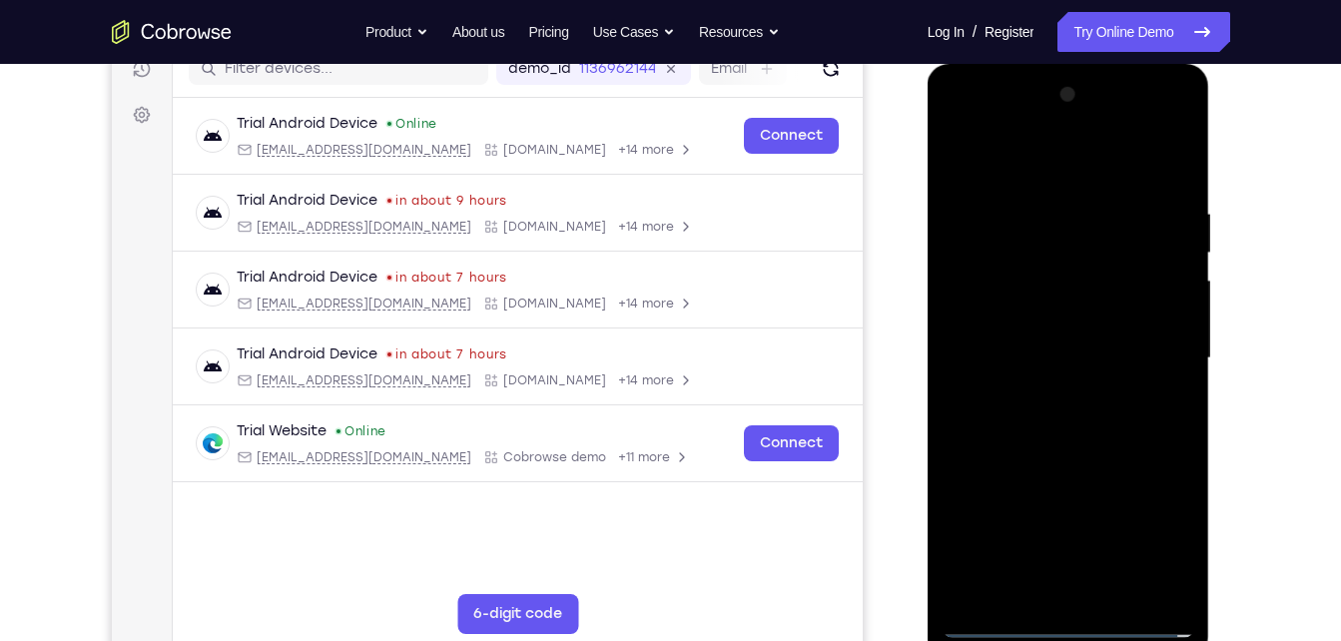
click at [1018, 321] on div at bounding box center [1069, 358] width 252 height 559
click at [1012, 352] on div at bounding box center [1069, 358] width 252 height 559
click at [1010, 393] on div at bounding box center [1069, 358] width 252 height 559
click at [1064, 312] on div at bounding box center [1069, 358] width 252 height 559
click at [1173, 600] on div at bounding box center [1069, 358] width 252 height 559
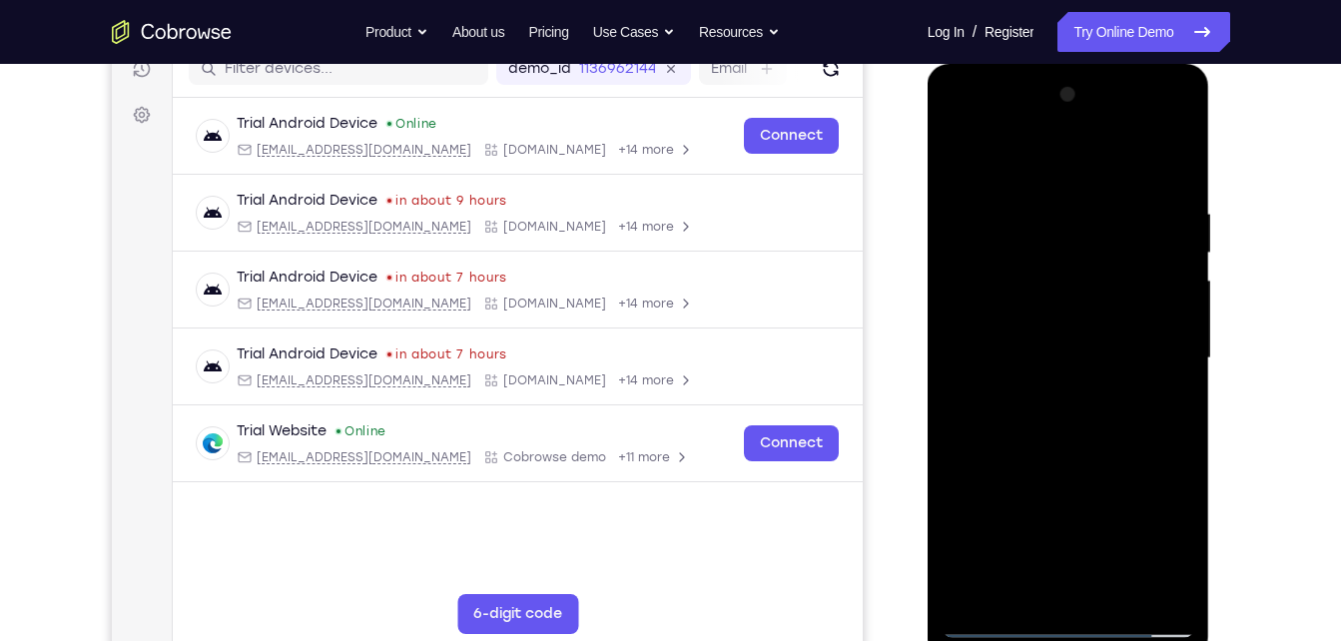
click at [1122, 597] on div at bounding box center [1069, 358] width 252 height 559
click at [1077, 455] on div at bounding box center [1069, 358] width 252 height 559
click at [966, 159] on div at bounding box center [1069, 358] width 252 height 559
click at [1116, 597] on div at bounding box center [1069, 358] width 252 height 559
click at [961, 155] on div at bounding box center [1069, 358] width 252 height 559
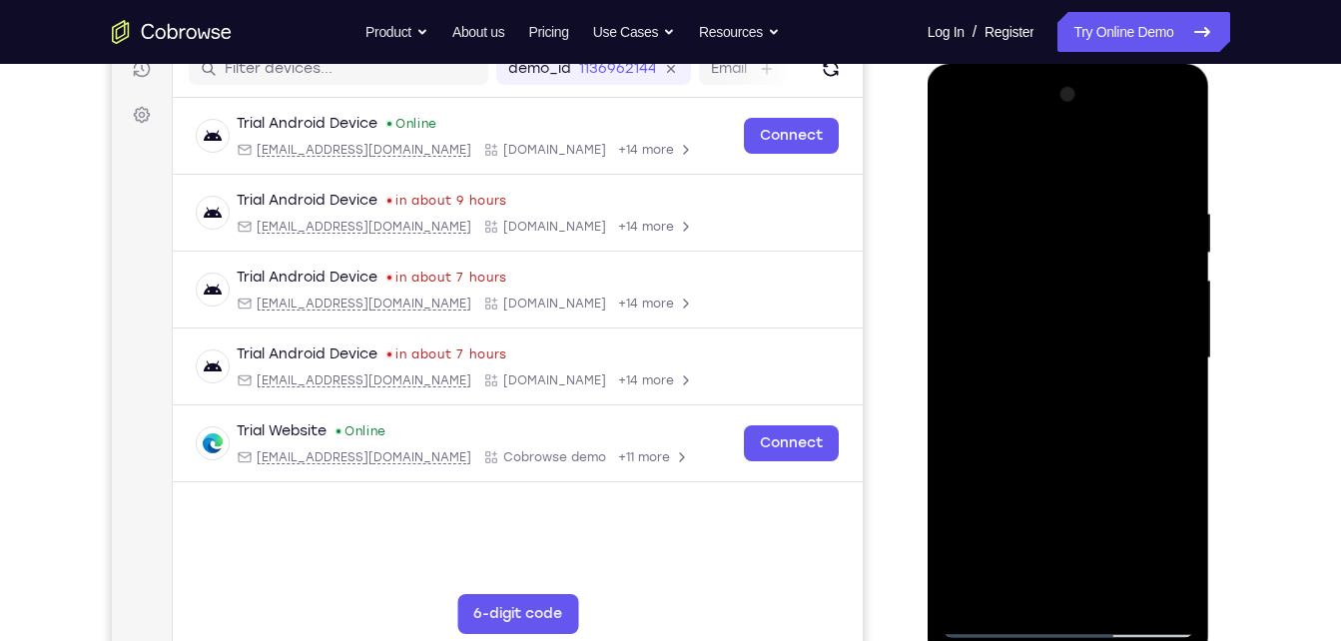
drag, startPoint x: 1163, startPoint y: 218, endPoint x: 959, endPoint y: 216, distance: 203.7
click at [959, 216] on div at bounding box center [1069, 358] width 252 height 559
click at [1015, 592] on div at bounding box center [1069, 358] width 252 height 559
click at [1027, 158] on div at bounding box center [1069, 358] width 252 height 559
click at [1052, 214] on div at bounding box center [1069, 358] width 252 height 559
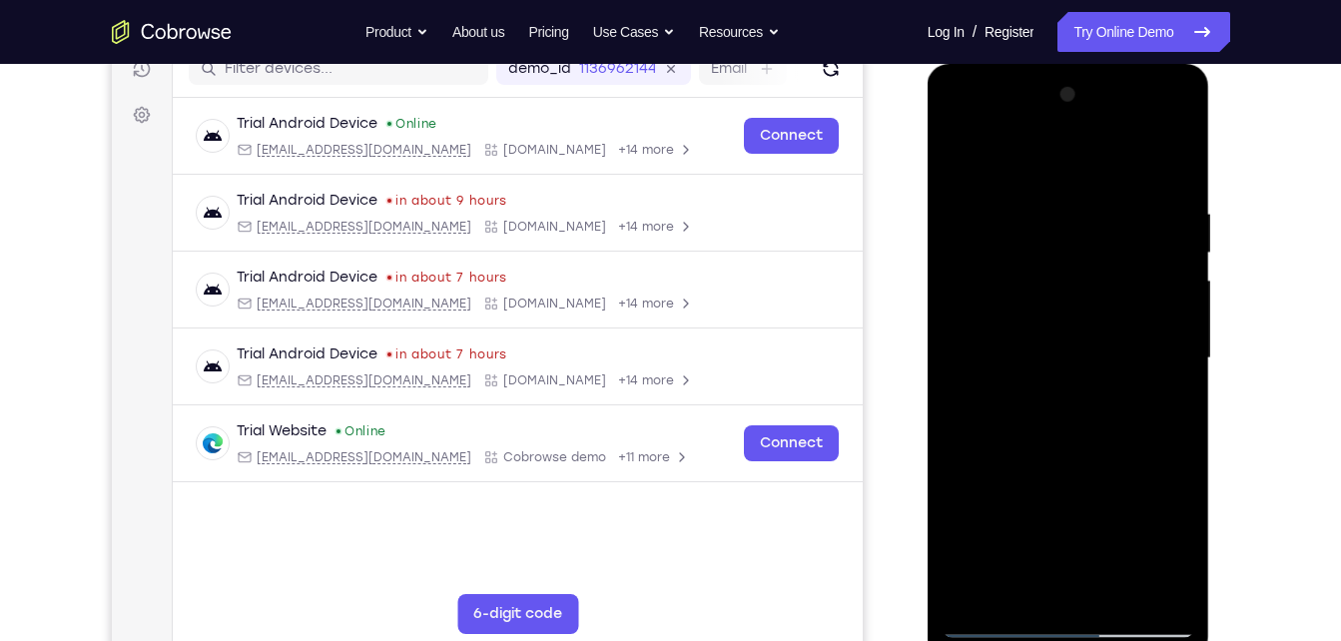
click at [967, 157] on div at bounding box center [1069, 358] width 252 height 559
click at [1019, 356] on div at bounding box center [1069, 358] width 252 height 559
click at [1071, 398] on div at bounding box center [1069, 358] width 252 height 559
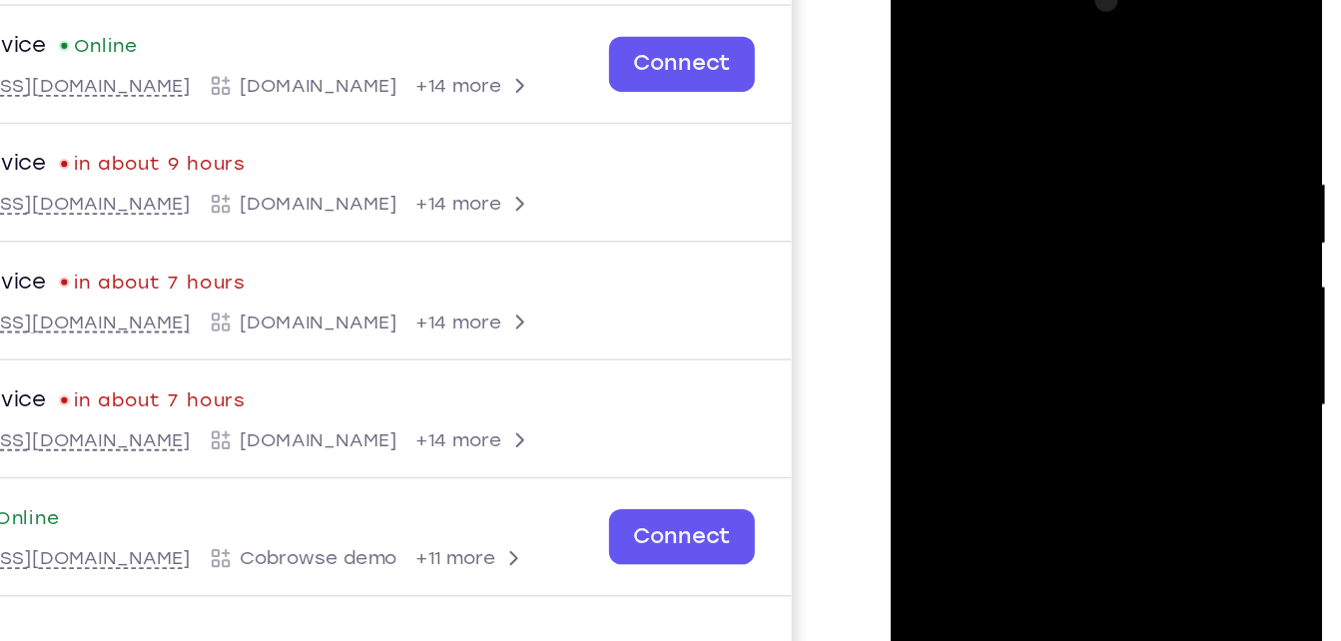
drag, startPoint x: 1003, startPoint y: 296, endPoint x: 1013, endPoint y: 129, distance: 167.0
click at [1013, 129] on div at bounding box center [1032, 248] width 252 height 559
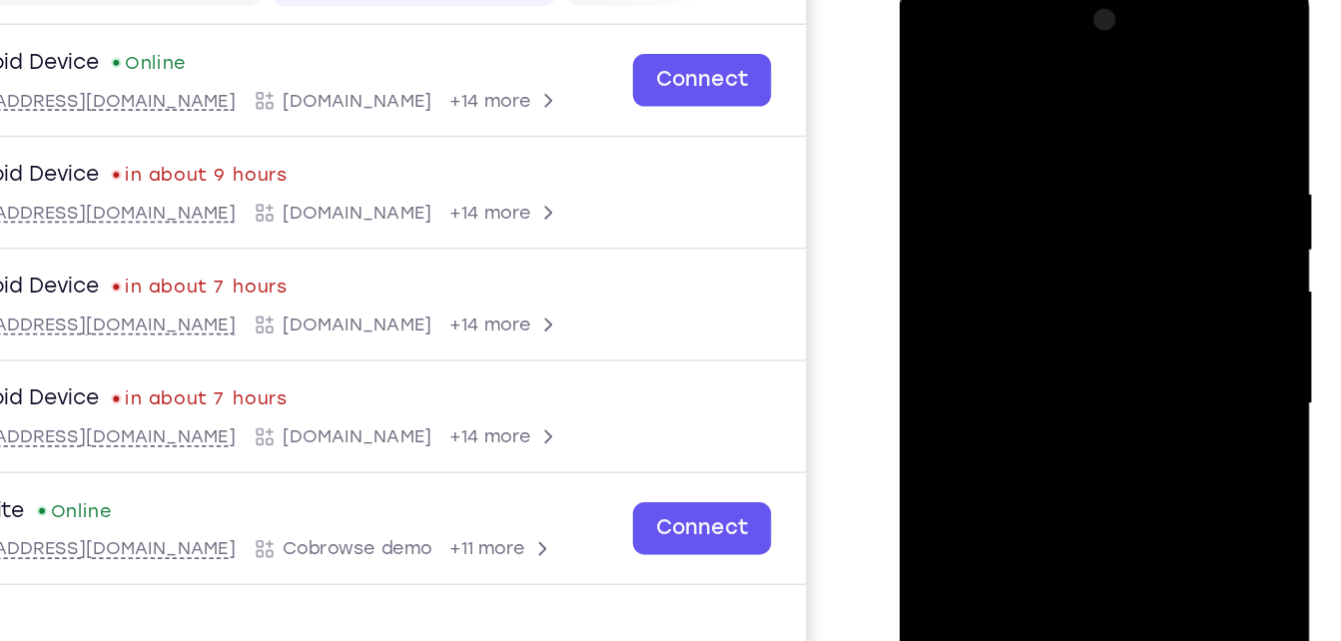
drag, startPoint x: 1023, startPoint y: 309, endPoint x: 1017, endPoint y: 132, distance: 176.8
click at [1017, 132] on div at bounding box center [1042, 270] width 252 height 559
drag, startPoint x: 1024, startPoint y: 370, endPoint x: 1010, endPoint y: 218, distance: 153.4
click at [1010, 218] on div at bounding box center [1042, 270] width 252 height 559
click at [927, 69] on div at bounding box center [1042, 270] width 252 height 559
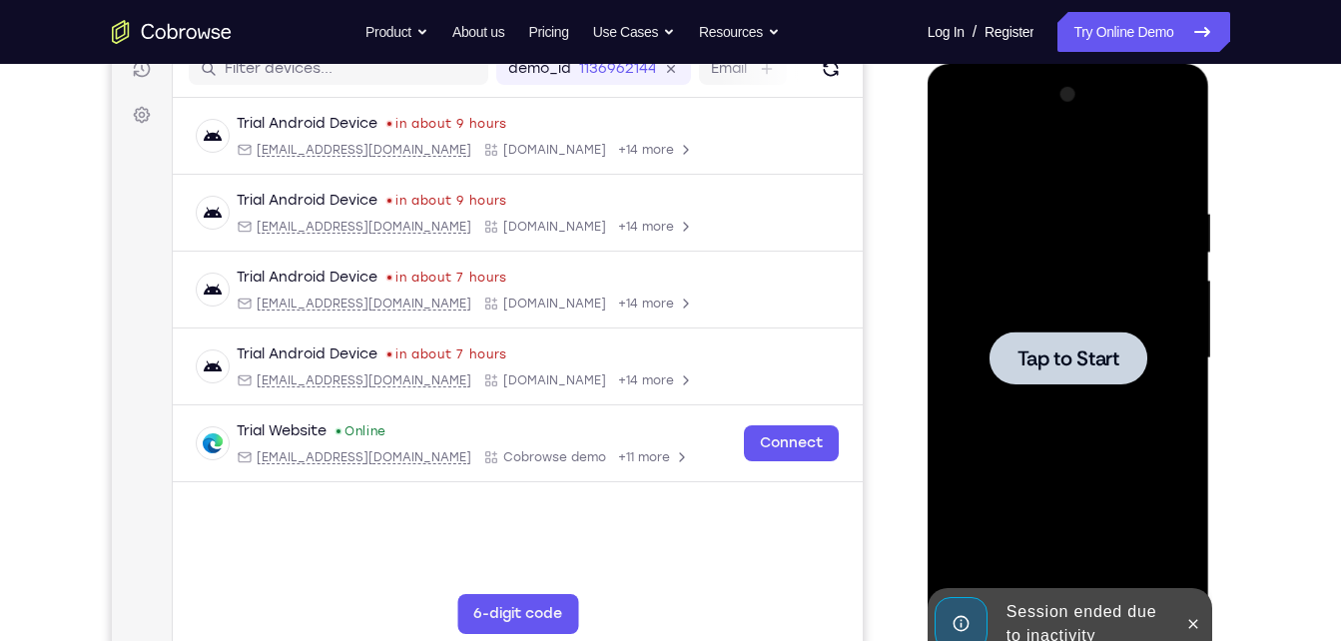
click at [1049, 191] on div at bounding box center [1069, 358] width 252 height 559
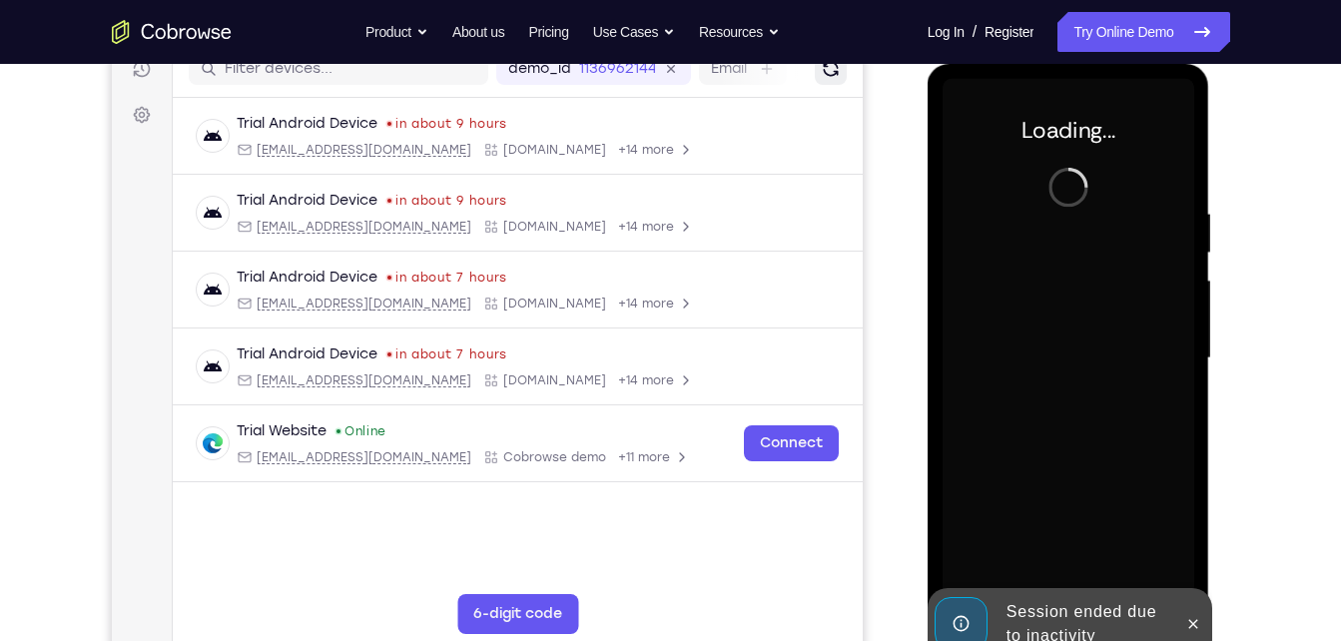
click at [817, 81] on button "Refresh" at bounding box center [830, 69] width 32 height 32
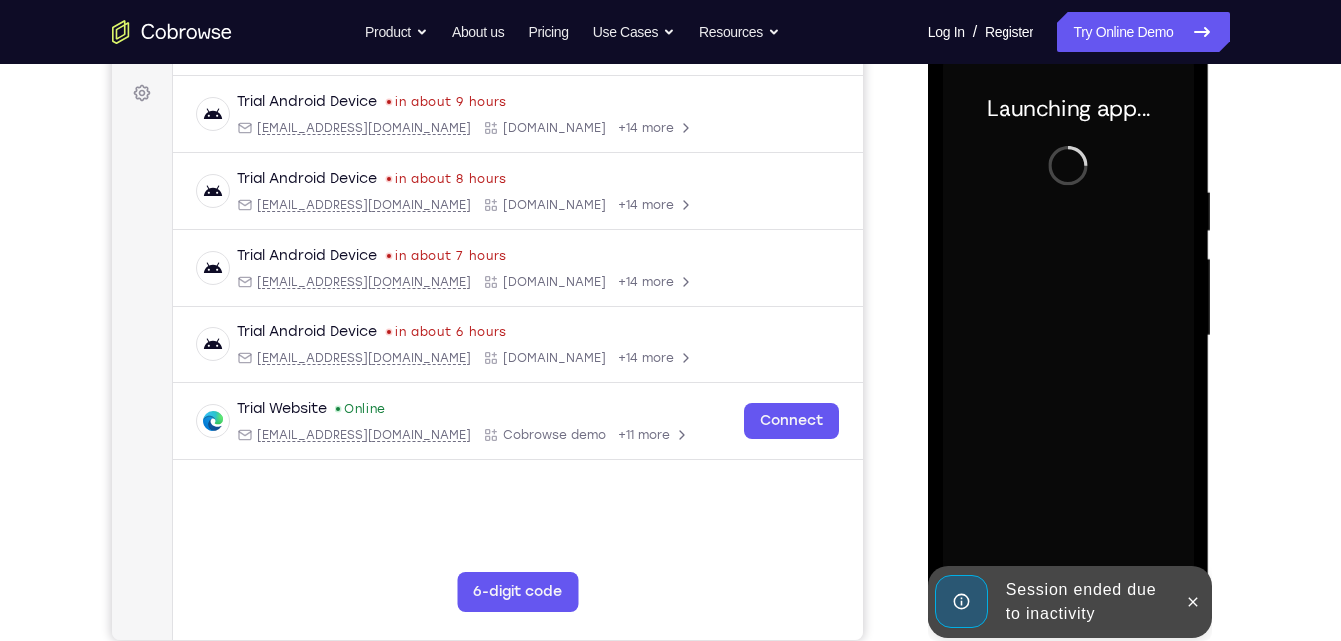
scroll to position [291, 0]
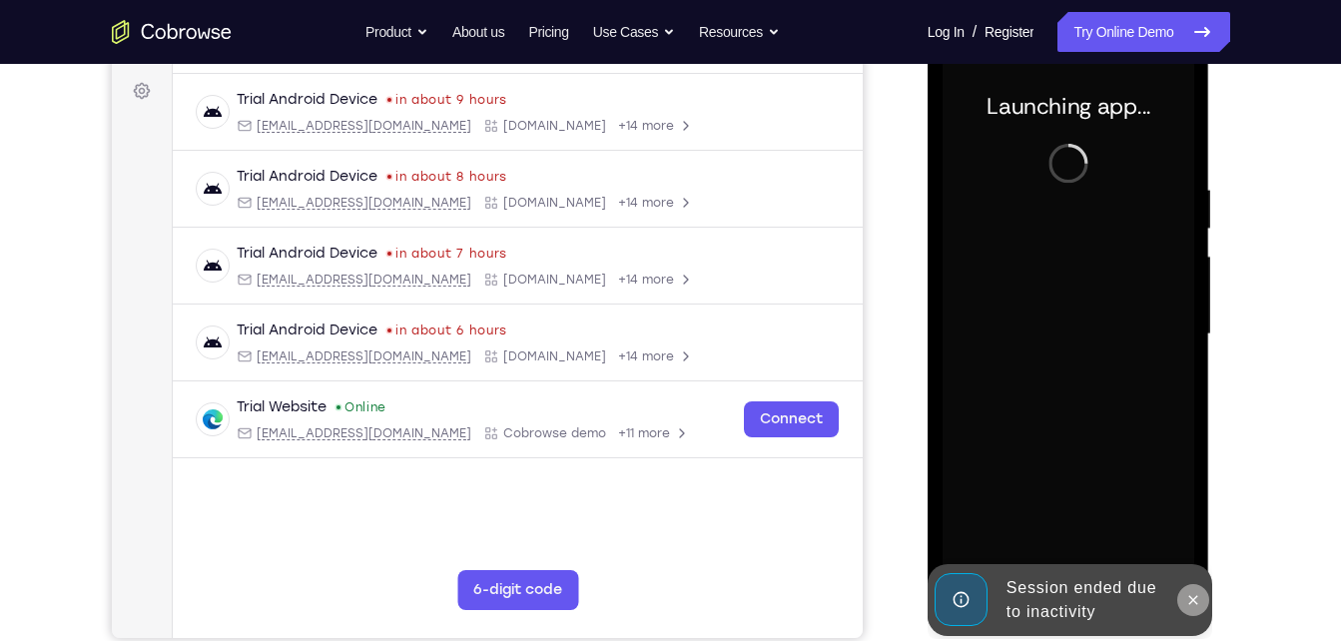
click at [1191, 601] on icon at bounding box center [1193, 600] width 16 height 16
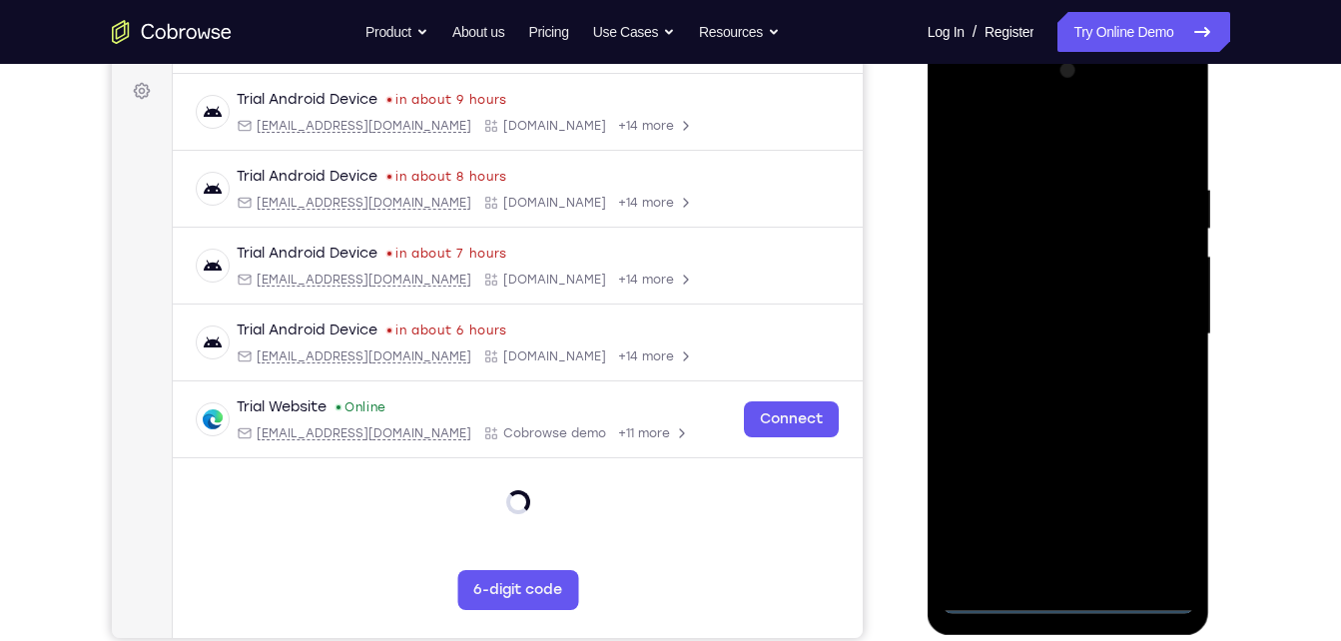
click at [1078, 605] on div at bounding box center [1069, 334] width 252 height 559
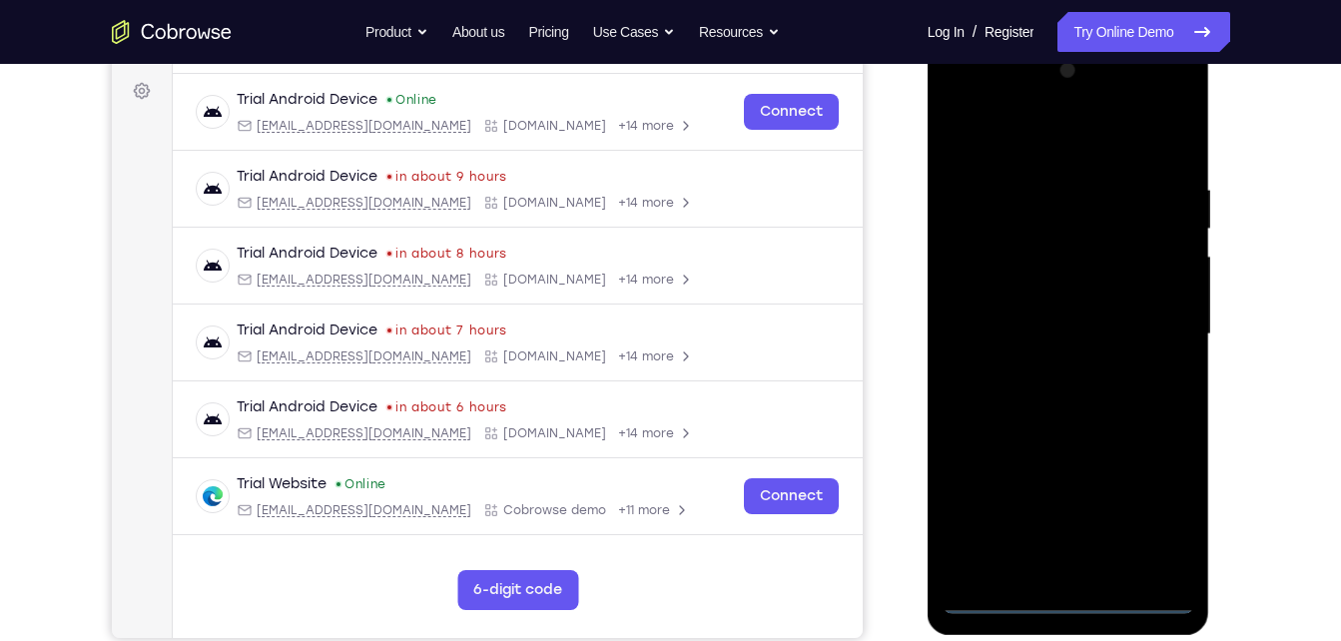
click at [1174, 514] on div at bounding box center [1069, 334] width 252 height 559
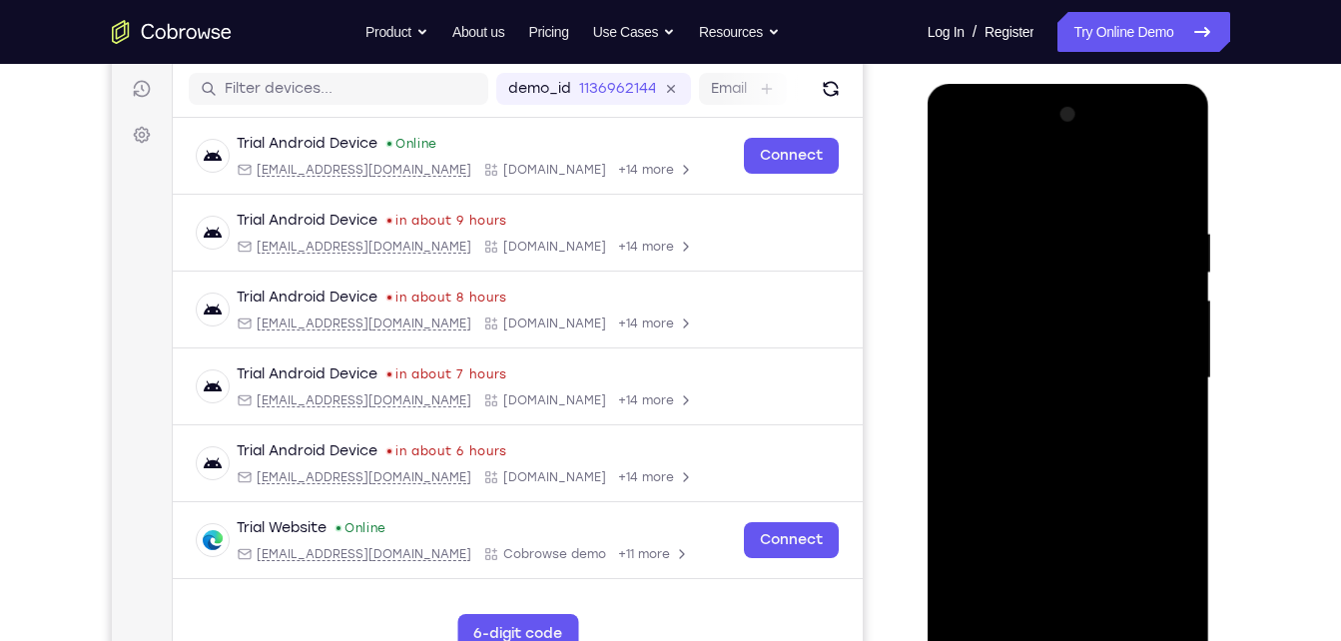
click at [1020, 177] on div at bounding box center [1069, 378] width 252 height 559
click at [1151, 373] on div at bounding box center [1069, 378] width 252 height 559
click at [1034, 414] on div at bounding box center [1069, 378] width 252 height 559
click at [1053, 354] on div at bounding box center [1069, 378] width 252 height 559
click at [1030, 347] on div at bounding box center [1069, 378] width 252 height 559
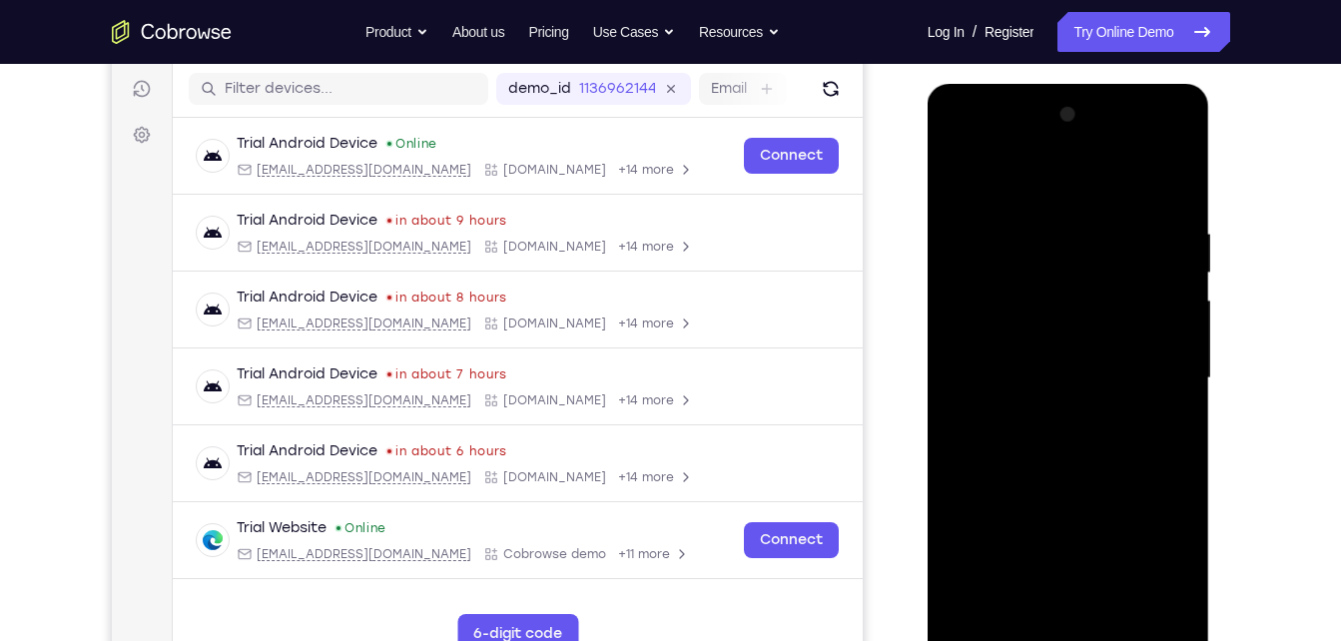
click at [1030, 376] on div at bounding box center [1069, 378] width 252 height 559
click at [1030, 434] on div at bounding box center [1069, 378] width 252 height 559
click at [1052, 432] on div at bounding box center [1069, 378] width 252 height 559
click at [1062, 434] on div at bounding box center [1069, 378] width 252 height 559
click at [1076, 432] on div at bounding box center [1069, 378] width 252 height 559
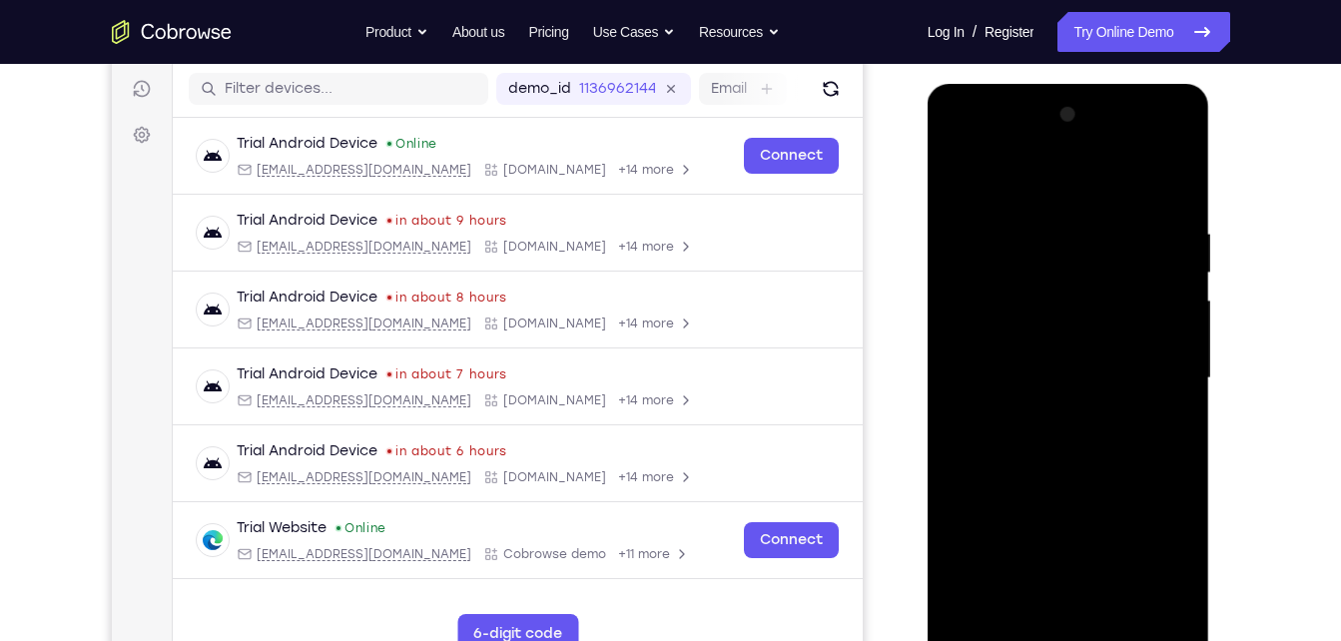
click at [1076, 432] on div at bounding box center [1069, 378] width 252 height 559
click at [1076, 443] on div at bounding box center [1069, 378] width 252 height 559
click at [1075, 464] on div at bounding box center [1069, 378] width 252 height 559
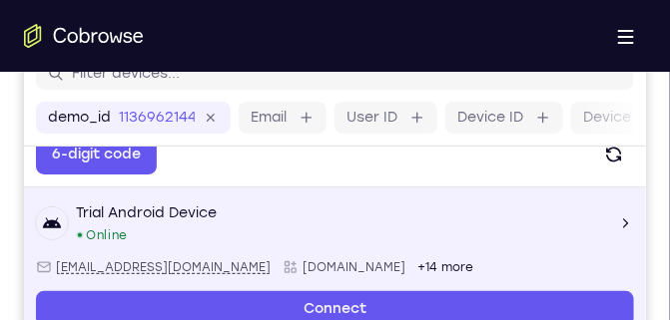
scroll to position [24, 0]
